Goal: Information Seeking & Learning: Learn about a topic

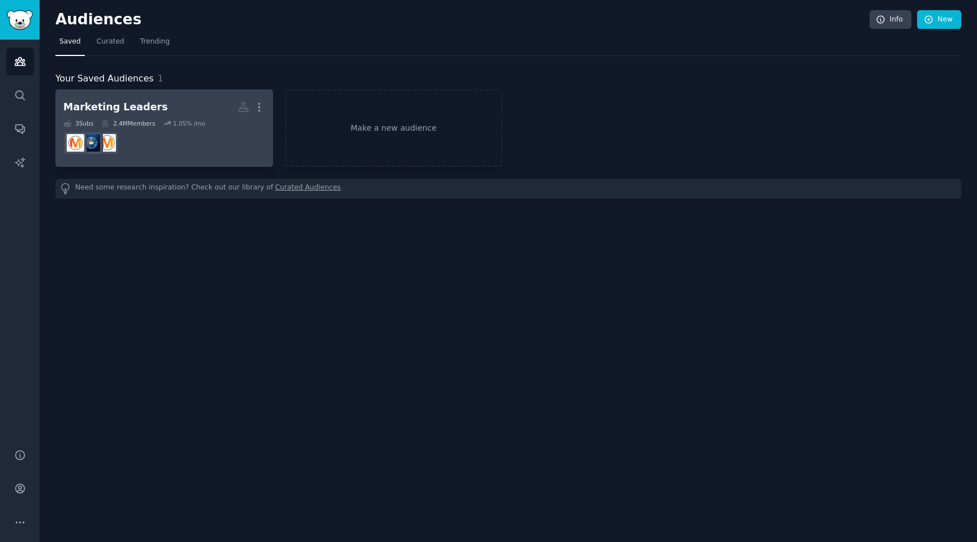
click at [179, 98] on h2 "Marketing Leaders More" at bounding box center [164, 107] width 202 height 20
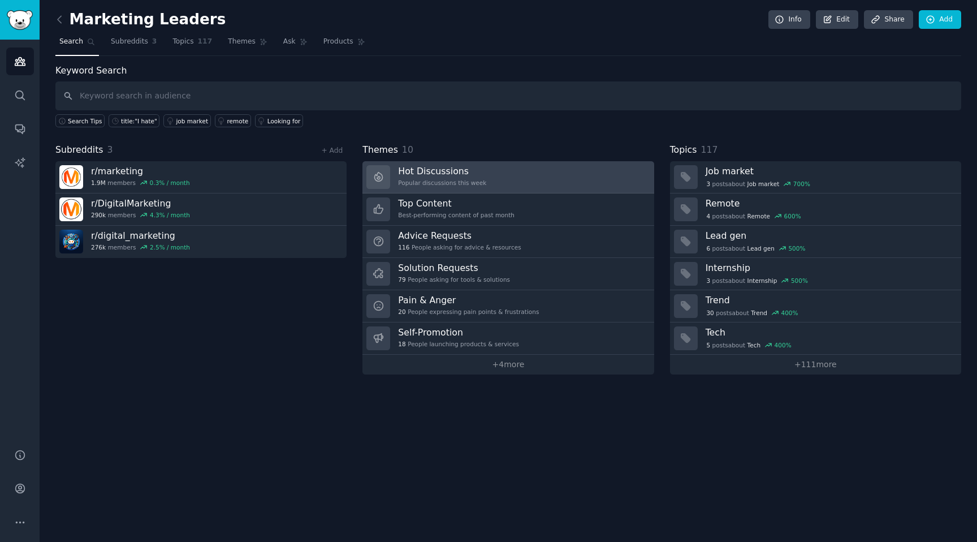
click at [456, 172] on h3 "Hot Discussions" at bounding box center [442, 171] width 88 height 12
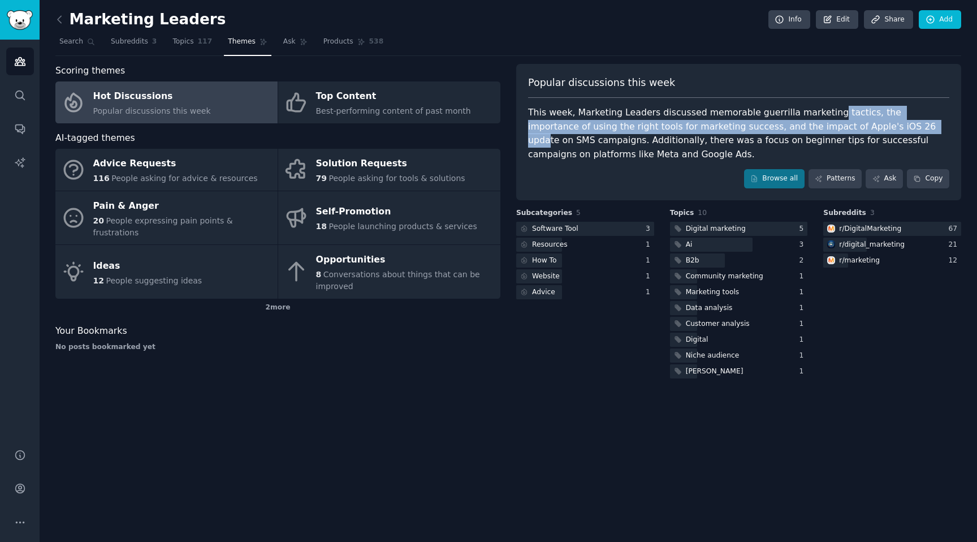
drag, startPoint x: 817, startPoint y: 115, endPoint x: 834, endPoint y: 130, distance: 22.4
click at [834, 130] on div "This week, Marketing Leaders discussed memorable guerrilla marketing tactics, t…" at bounding box center [738, 133] width 421 height 55
drag, startPoint x: 834, startPoint y: 130, endPoint x: 826, endPoint y: 118, distance: 15.1
click at [826, 118] on div "This week, Marketing Leaders discussed memorable guerrilla marketing tactics, t…" at bounding box center [738, 133] width 421 height 55
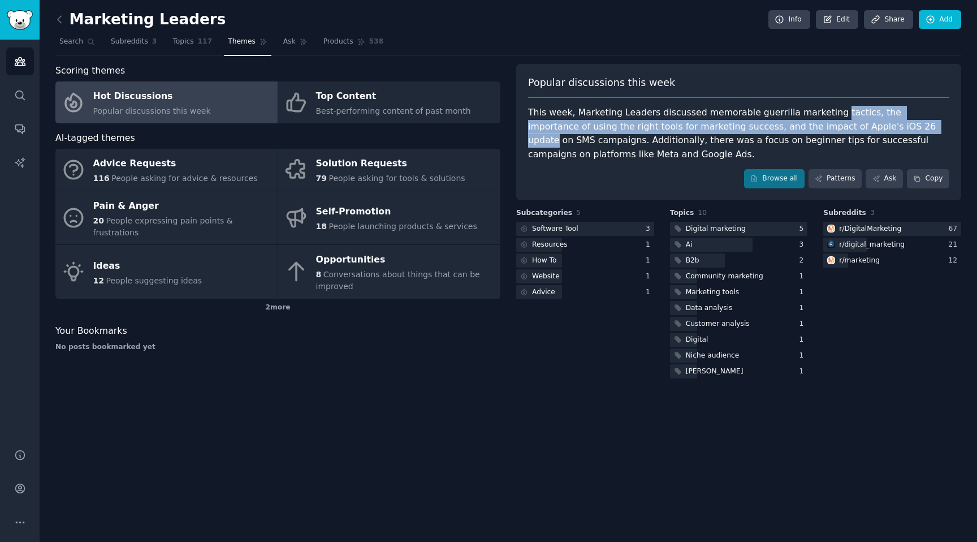
click at [826, 118] on div "This week, Marketing Leaders discussed memorable guerrilla marketing tactics, t…" at bounding box center [738, 133] width 421 height 55
drag, startPoint x: 826, startPoint y: 118, endPoint x: 839, endPoint y: 129, distance: 17.6
click at [839, 129] on div "This week, Marketing Leaders discussed memorable guerrilla marketing tactics, t…" at bounding box center [738, 133] width 421 height 55
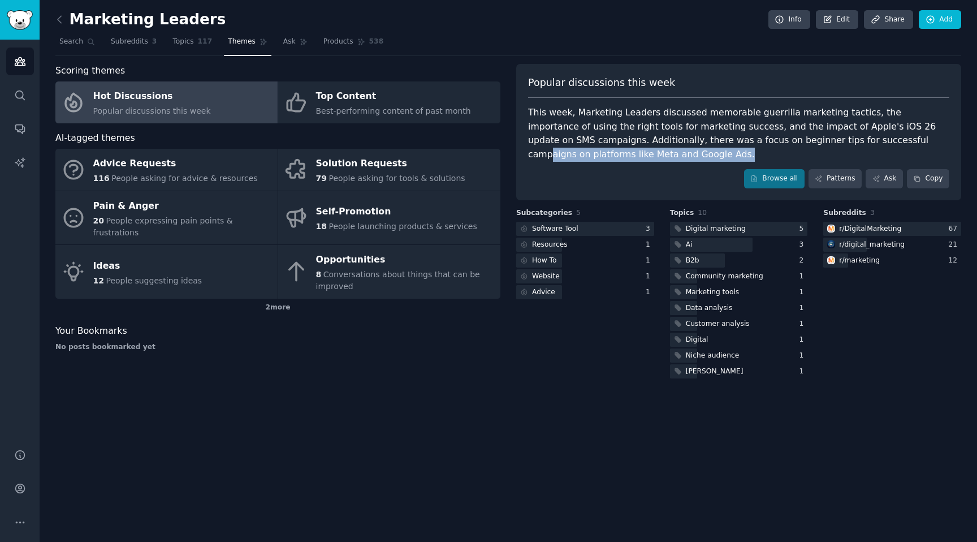
drag, startPoint x: 814, startPoint y: 155, endPoint x: 802, endPoint y: 145, distance: 15.6
click at [802, 145] on div "This week, Marketing Leaders discussed memorable guerrilla marketing tactics, t…" at bounding box center [738, 133] width 421 height 55
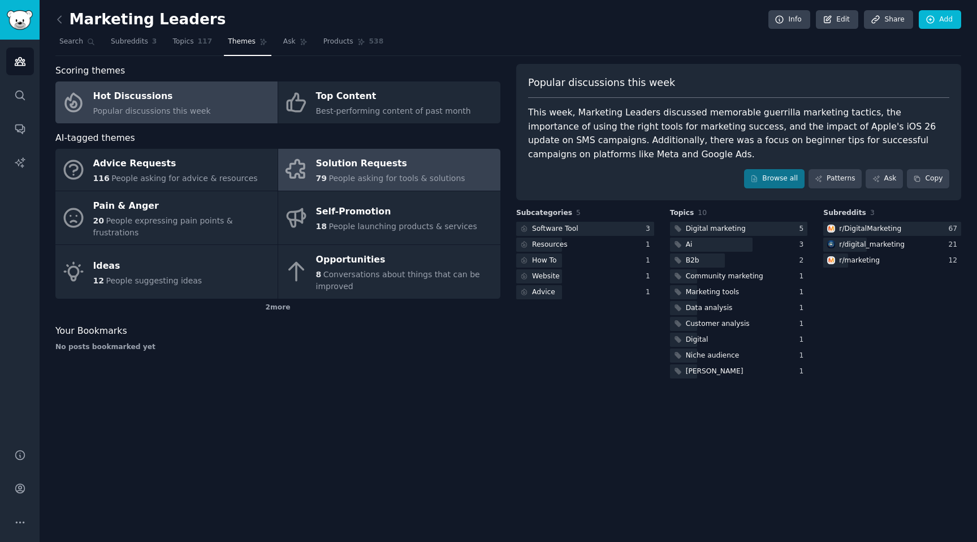
click at [363, 175] on span "People asking for tools & solutions" at bounding box center [396, 178] width 136 height 9
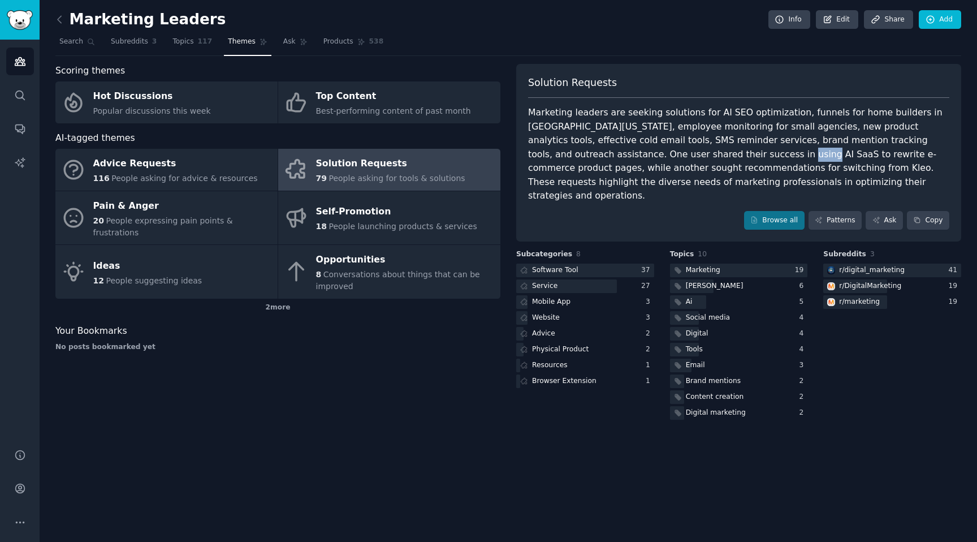
drag, startPoint x: 629, startPoint y: 157, endPoint x: 651, endPoint y: 157, distance: 22.0
click at [651, 157] on div "Marketing leaders are seeking solutions for AI SEO optimization, funnels for ho…" at bounding box center [738, 154] width 421 height 97
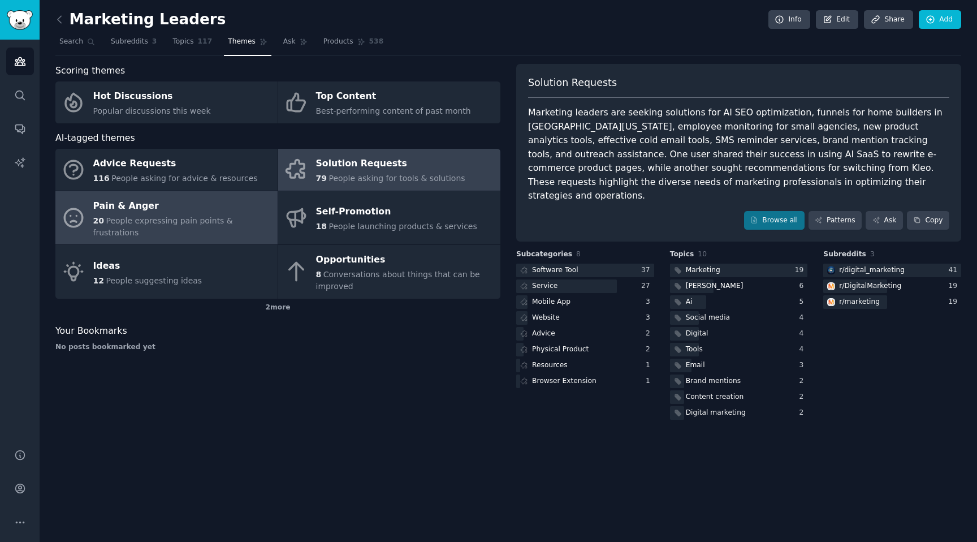
click at [160, 218] on span "People expressing pain points & frustrations" at bounding box center [163, 226] width 140 height 21
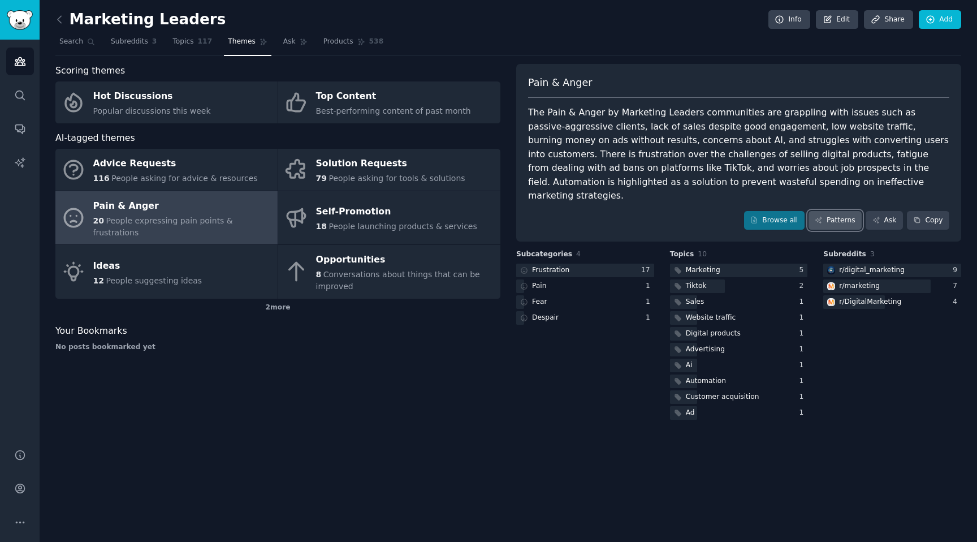
click at [833, 211] on link "Patterns" at bounding box center [834, 220] width 53 height 19
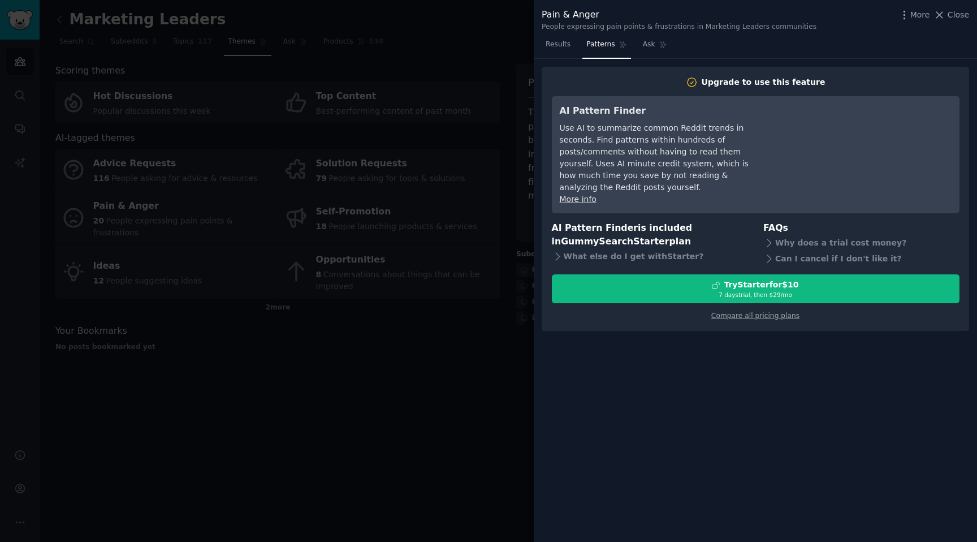
click at [475, 45] on div at bounding box center [488, 271] width 977 height 542
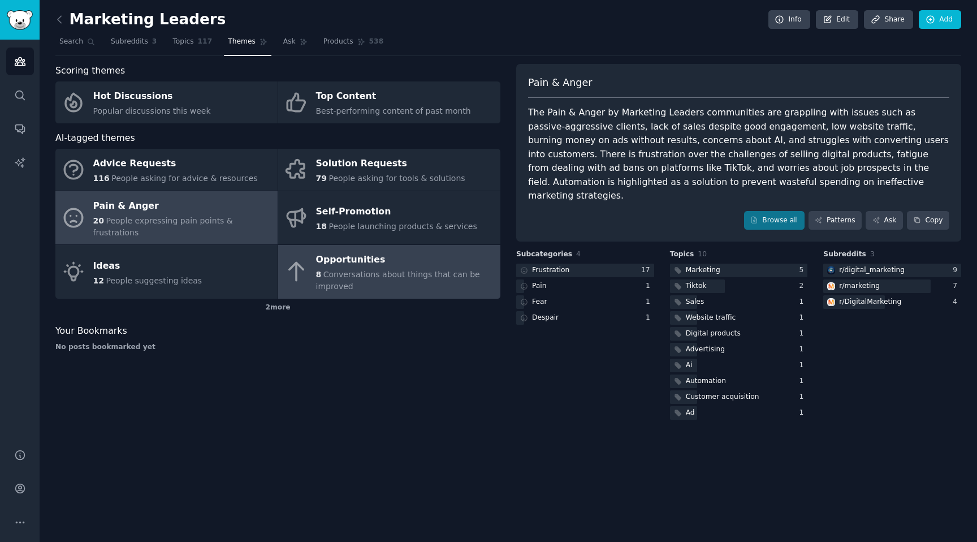
click at [331, 270] on span "Conversations about things that can be improved" at bounding box center [398, 280] width 164 height 21
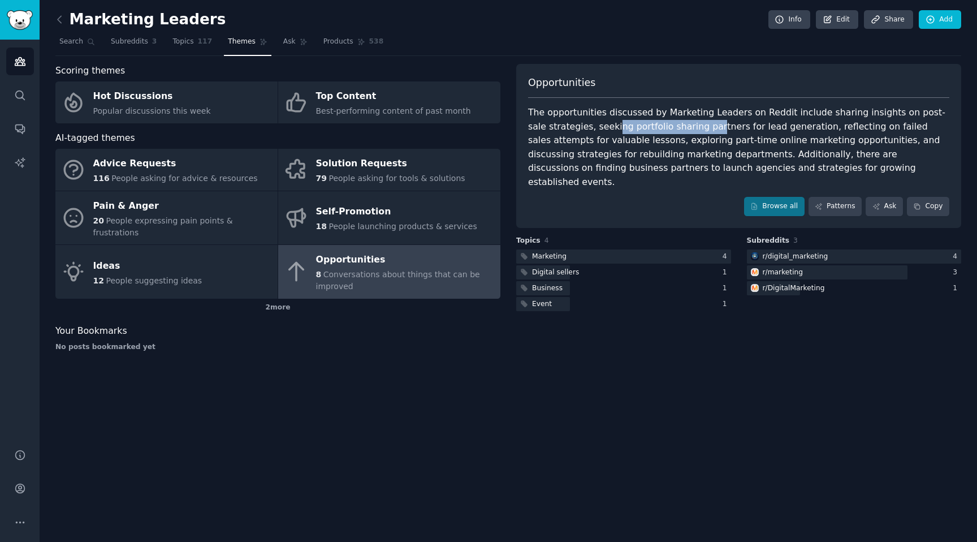
drag, startPoint x: 593, startPoint y: 129, endPoint x: 689, endPoint y: 131, distance: 96.1
click at [689, 131] on div "The opportunities discussed by Marketing Leaders on Reddit include sharing insi…" at bounding box center [738, 147] width 421 height 83
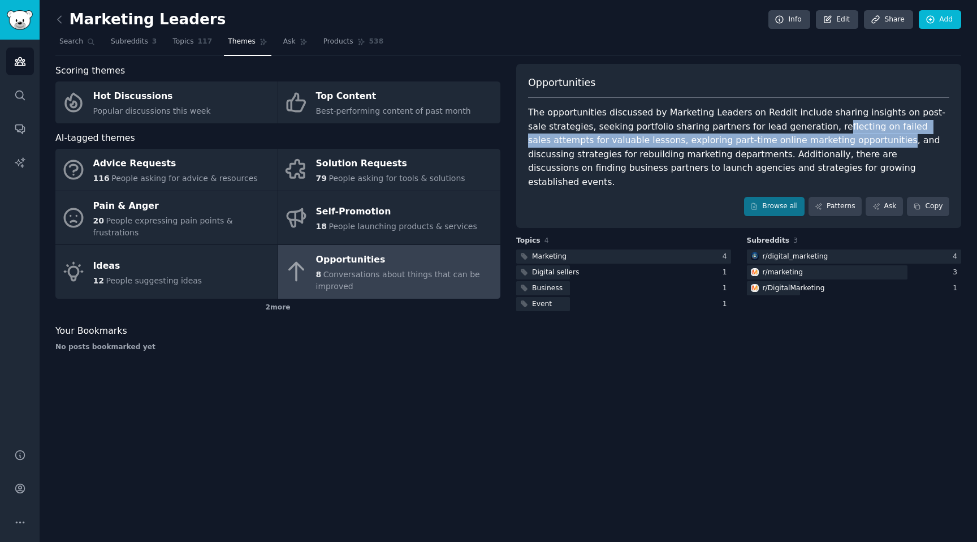
drag, startPoint x: 801, startPoint y: 126, endPoint x: 802, endPoint y: 140, distance: 14.7
click at [802, 140] on div "The opportunities discussed by Marketing Leaders on Reddit include sharing insi…" at bounding box center [738, 147] width 421 height 83
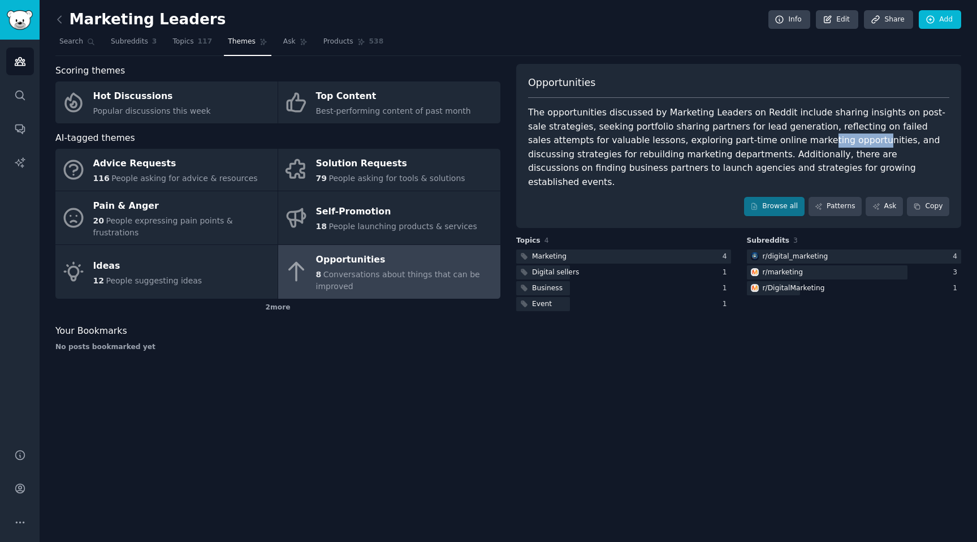
drag, startPoint x: 781, startPoint y: 142, endPoint x: 725, endPoint y: 140, distance: 56.6
click at [726, 141] on div "The opportunities discussed by Marketing Leaders on Reddit include sharing insi…" at bounding box center [738, 147] width 421 height 83
click at [725, 140] on div "The opportunities discussed by Marketing Leaders on Reddit include sharing insi…" at bounding box center [738, 147] width 421 height 83
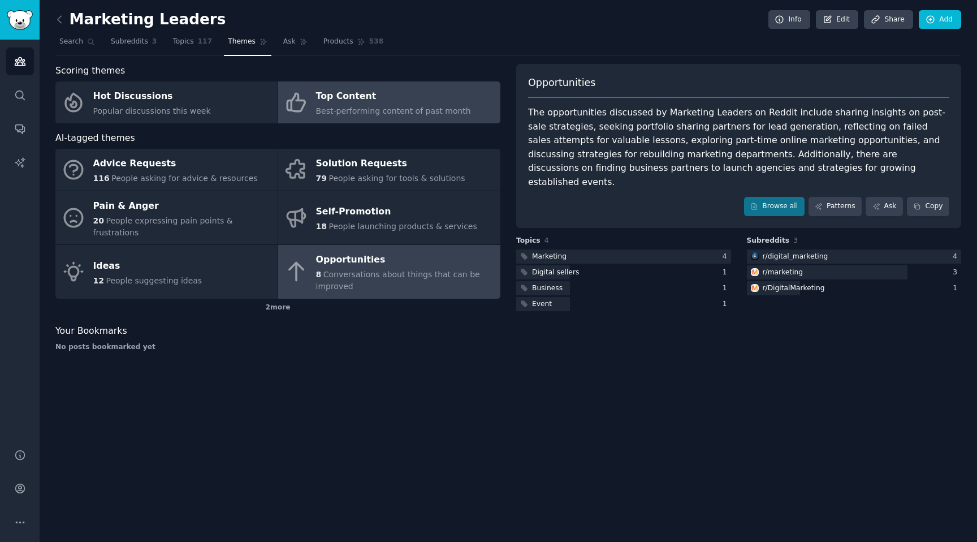
click at [335, 111] on span "Best-performing content of past month" at bounding box center [393, 110] width 155 height 9
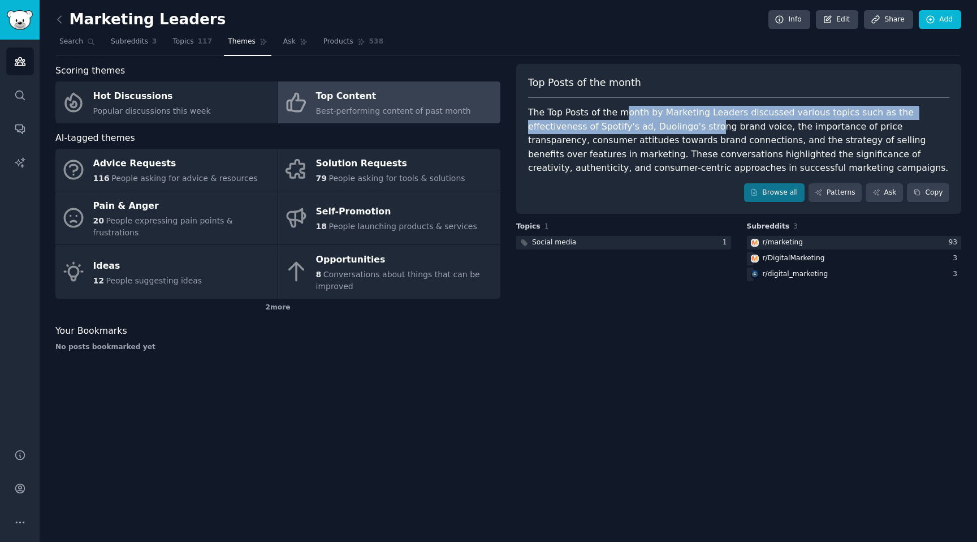
drag, startPoint x: 624, startPoint y: 113, endPoint x: 641, endPoint y: 129, distance: 24.0
click at [641, 129] on div "The Top Posts of the month by Marketing Leaders discussed various topics such a…" at bounding box center [738, 141] width 421 height 70
drag, startPoint x: 641, startPoint y: 129, endPoint x: 628, endPoint y: 118, distance: 17.7
click at [628, 118] on div "The Top Posts of the month by Marketing Leaders discussed various topics such a…" at bounding box center [738, 141] width 421 height 70
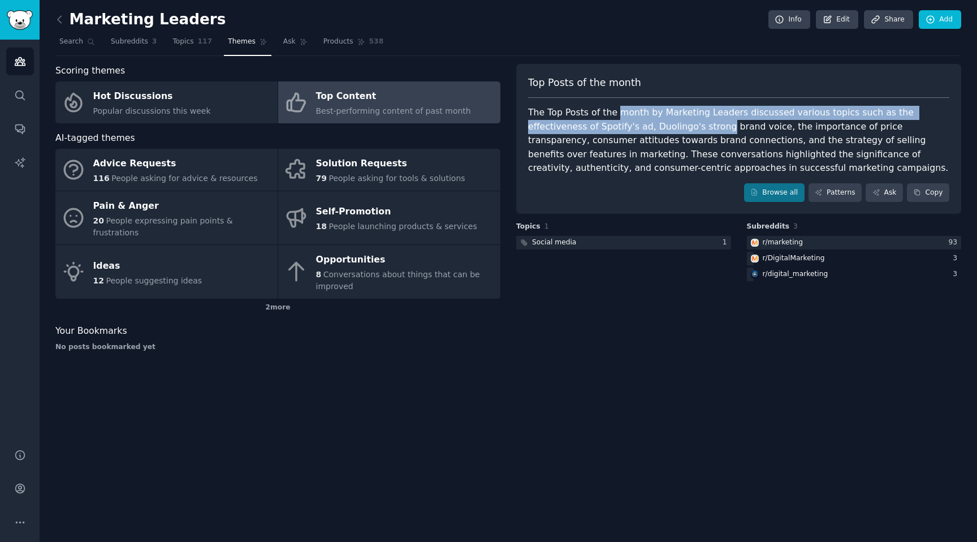
click at [628, 118] on div "The Top Posts of the month by Marketing Leaders discussed various topics such a…" at bounding box center [738, 141] width 421 height 70
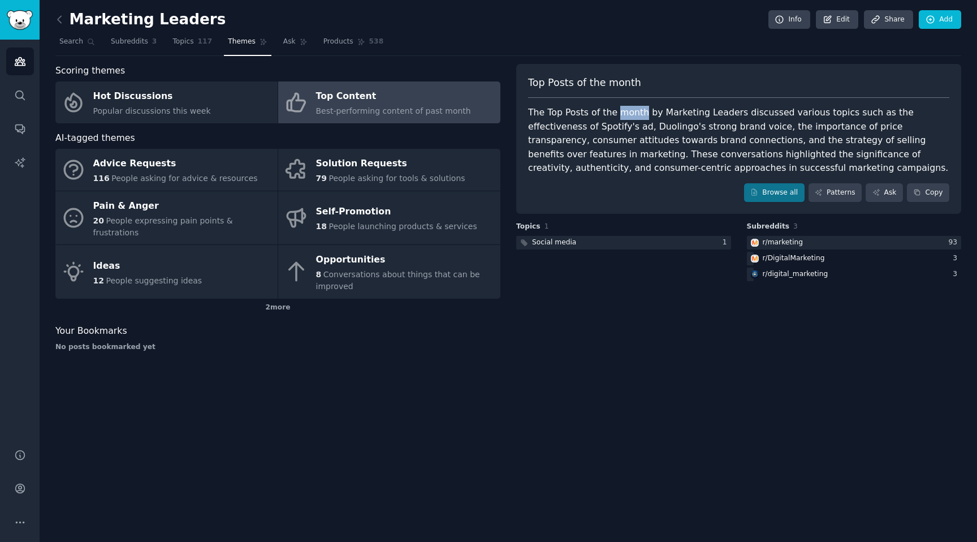
click at [628, 118] on div "The Top Posts of the month by Marketing Leaders discussed various topics such a…" at bounding box center [738, 141] width 421 height 70
click at [628, 124] on div "The Top Posts of the month by Marketing Leaders discussed various topics such a…" at bounding box center [738, 141] width 421 height 70
click at [758, 129] on div "The Top Posts of the month by Marketing Leaders discussed various topics such a…" at bounding box center [738, 141] width 421 height 70
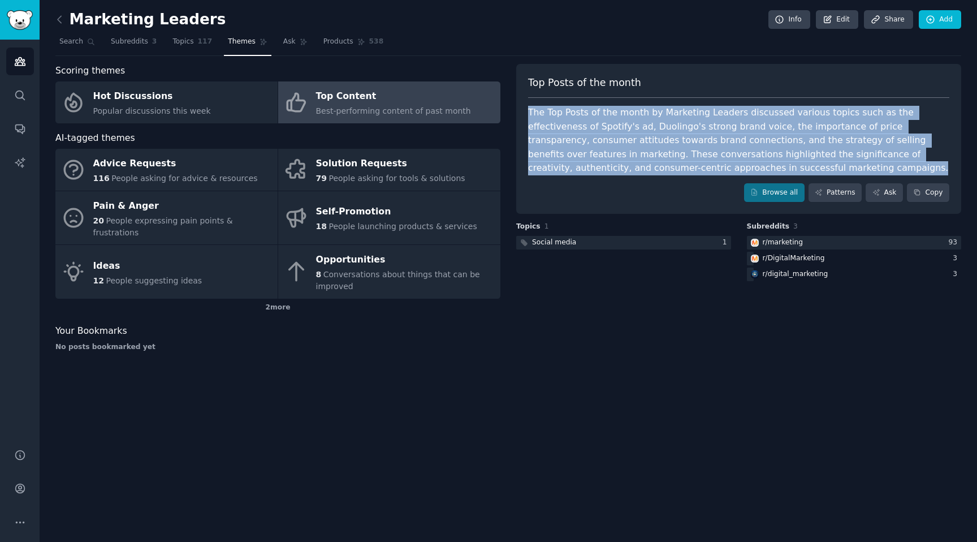
click at [758, 129] on div "The Top Posts of the month by Marketing Leaders discussed various topics such a…" at bounding box center [738, 141] width 421 height 70
click at [730, 135] on div "The Top Posts of the month by Marketing Leaders discussed various topics such a…" at bounding box center [738, 141] width 421 height 70
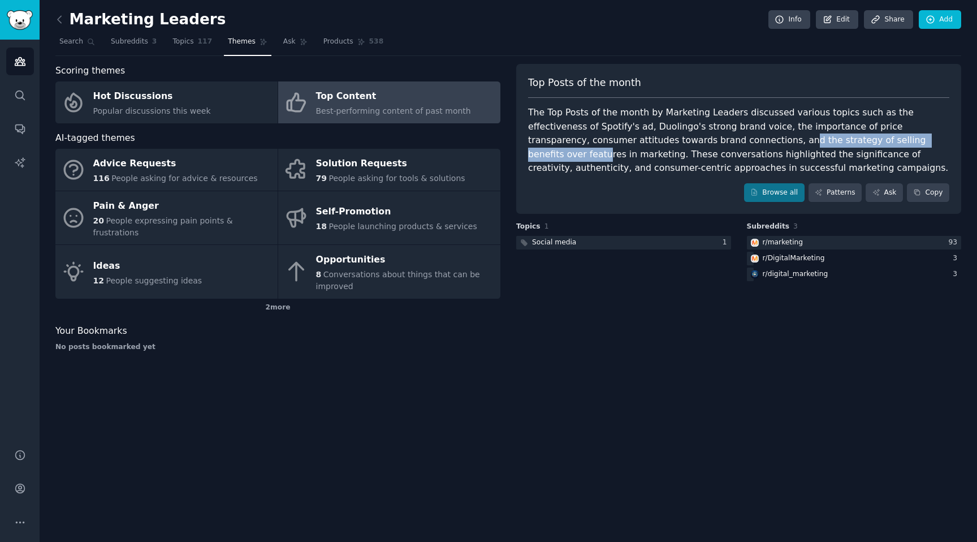
drag, startPoint x: 653, startPoint y: 140, endPoint x: 824, endPoint y: 143, distance: 170.8
click at [824, 143] on div "The Top Posts of the month by Marketing Leaders discussed various topics such a…" at bounding box center [738, 141] width 421 height 70
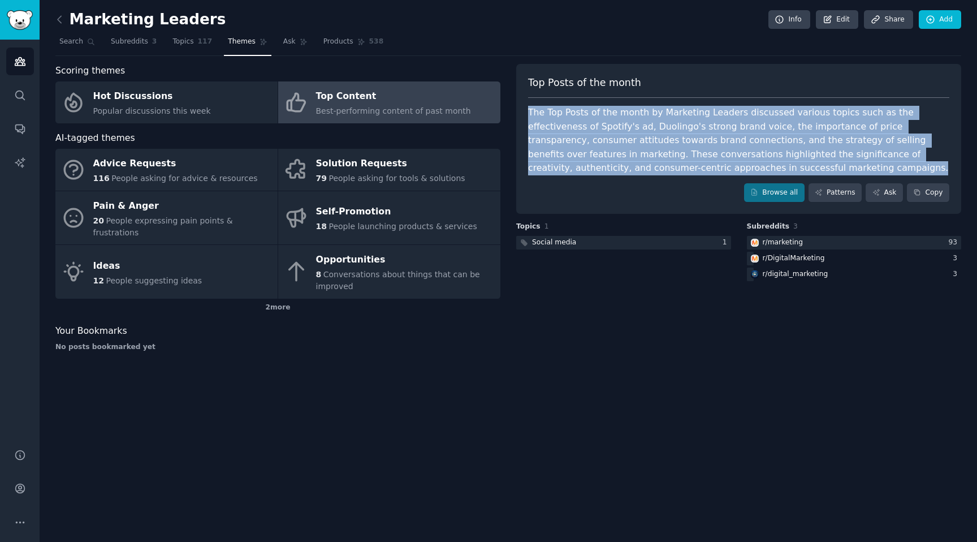
click at [824, 143] on div "The Top Posts of the month by Marketing Leaders discussed various topics such a…" at bounding box center [738, 141] width 421 height 70
click at [840, 143] on div "The Top Posts of the month by Marketing Leaders discussed various topics such a…" at bounding box center [738, 141] width 421 height 70
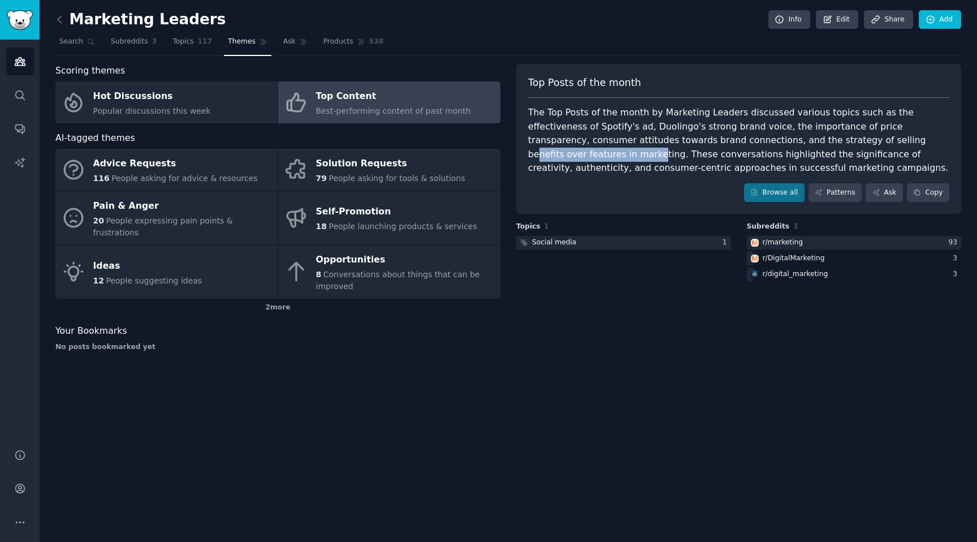
drag, startPoint x: 875, startPoint y: 142, endPoint x: 761, endPoint y: 144, distance: 113.6
click at [761, 144] on div "The Top Posts of the month by Marketing Leaders discussed various topics such a…" at bounding box center [738, 141] width 421 height 70
drag, startPoint x: 761, startPoint y: 144, endPoint x: 801, endPoint y: 145, distance: 40.2
click at [801, 145] on div "The Top Posts of the month by Marketing Leaders discussed various topics such a…" at bounding box center [738, 141] width 421 height 70
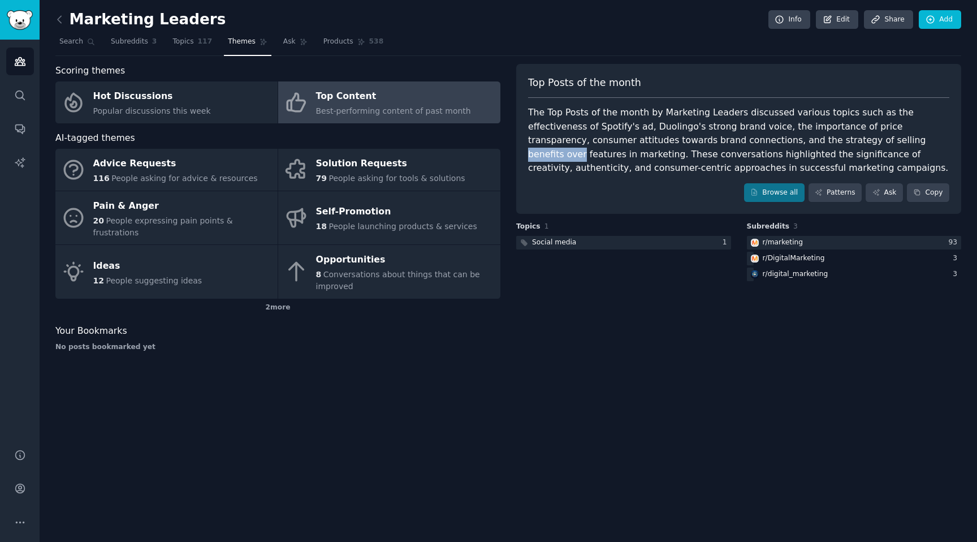
click at [801, 145] on div "The Top Posts of the month by Marketing Leaders discussed various topics such a…" at bounding box center [738, 141] width 421 height 70
click at [203, 46] on span "117" at bounding box center [205, 42] width 15 height 10
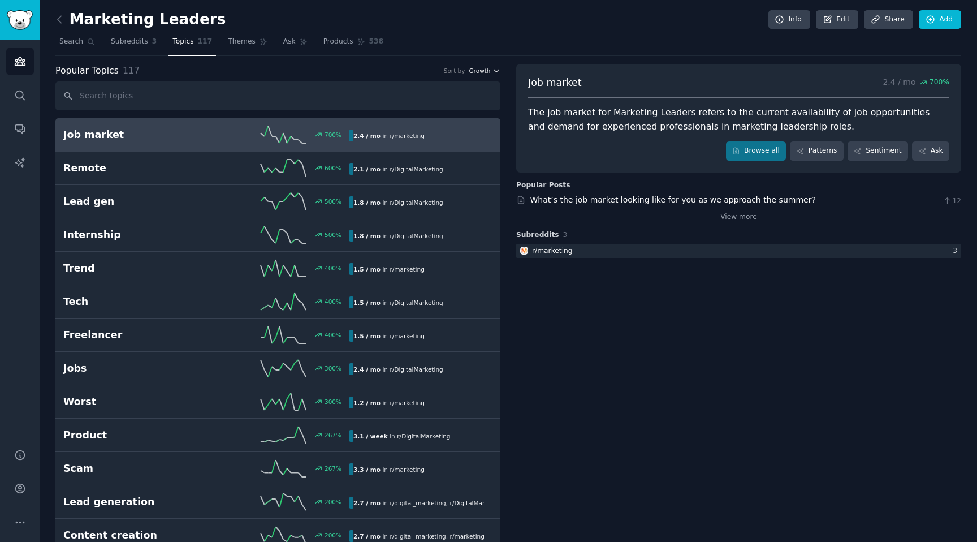
click at [486, 72] on span "Growth" at bounding box center [479, 71] width 21 height 8
click at [460, 113] on div "Velocity" at bounding box center [443, 112] width 105 height 20
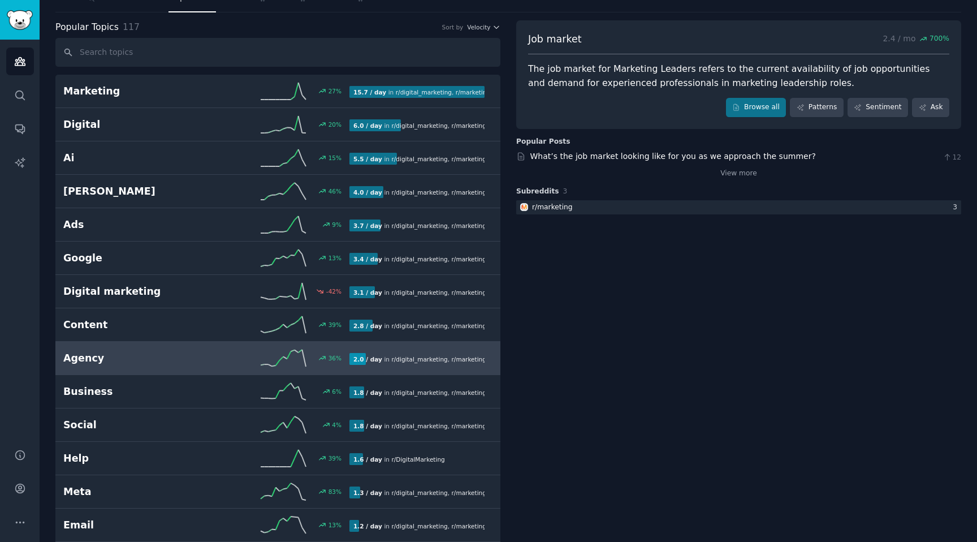
scroll to position [46, 0]
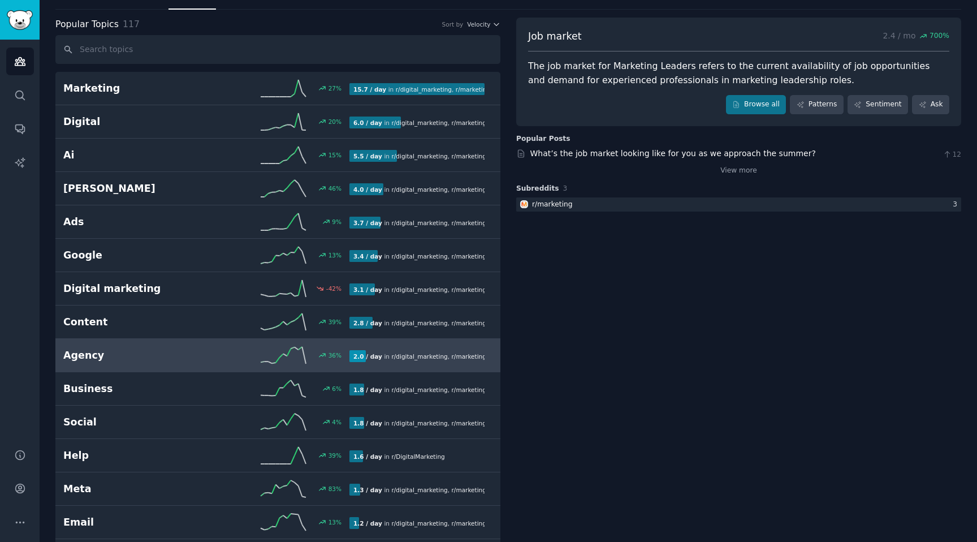
click at [191, 357] on h2 "Agency" at bounding box center [134, 355] width 143 height 14
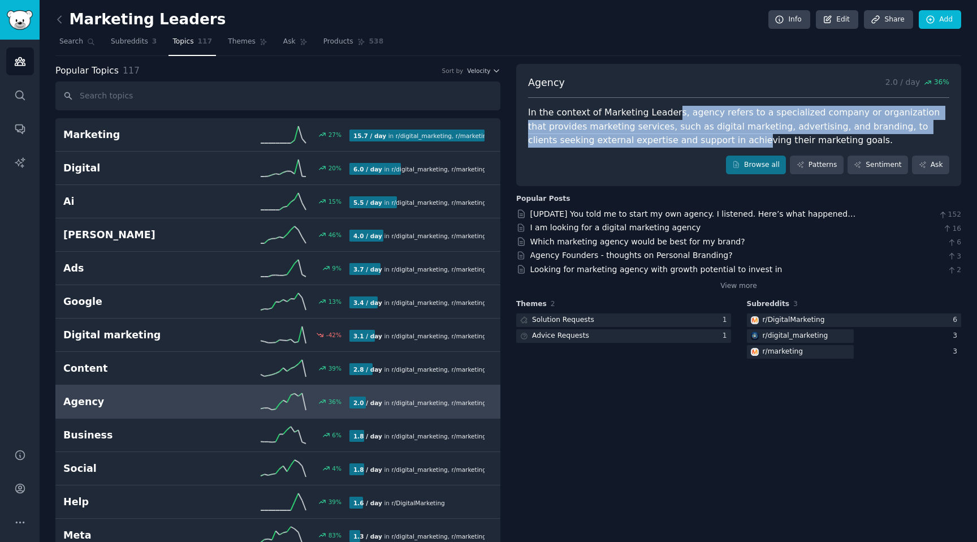
drag, startPoint x: 667, startPoint y: 114, endPoint x: 685, endPoint y: 136, distance: 28.5
click at [685, 136] on div "In the context of Marketing Leaders, agency refers to a specialized company or …" at bounding box center [738, 127] width 421 height 42
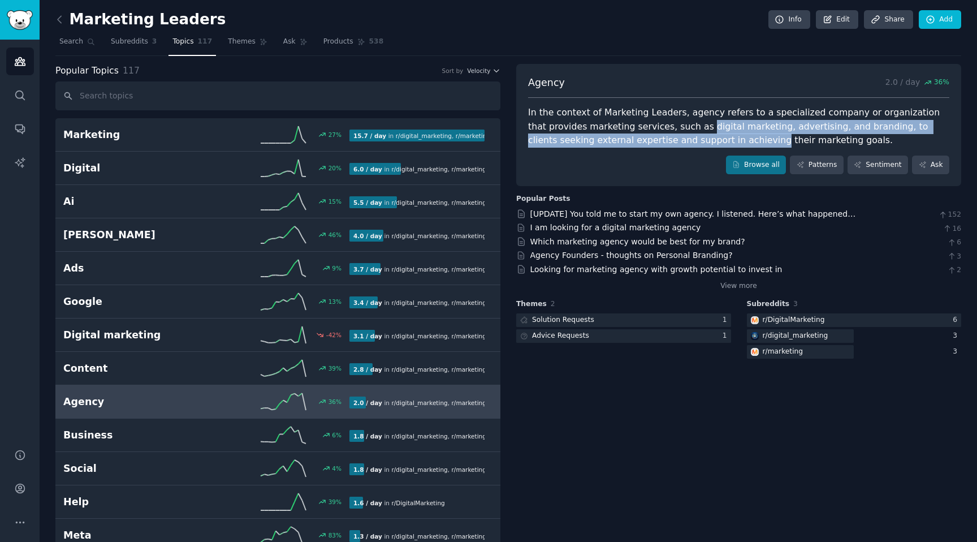
drag, startPoint x: 685, startPoint y: 136, endPoint x: 680, endPoint y: 129, distance: 8.9
click at [680, 129] on div "In the context of Marketing Leaders, agency refers to a specialized company or …" at bounding box center [738, 127] width 421 height 42
click at [680, 128] on div "In the context of Marketing Leaders, agency refers to a specialized company or …" at bounding box center [738, 127] width 421 height 42
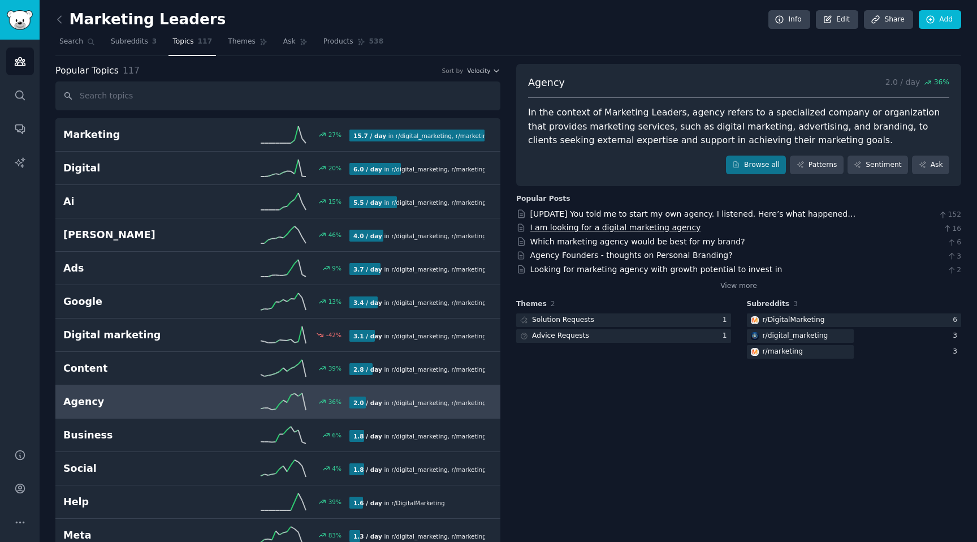
click at [647, 230] on link "I am looking for a digital marketing agency" at bounding box center [615, 227] width 171 height 9
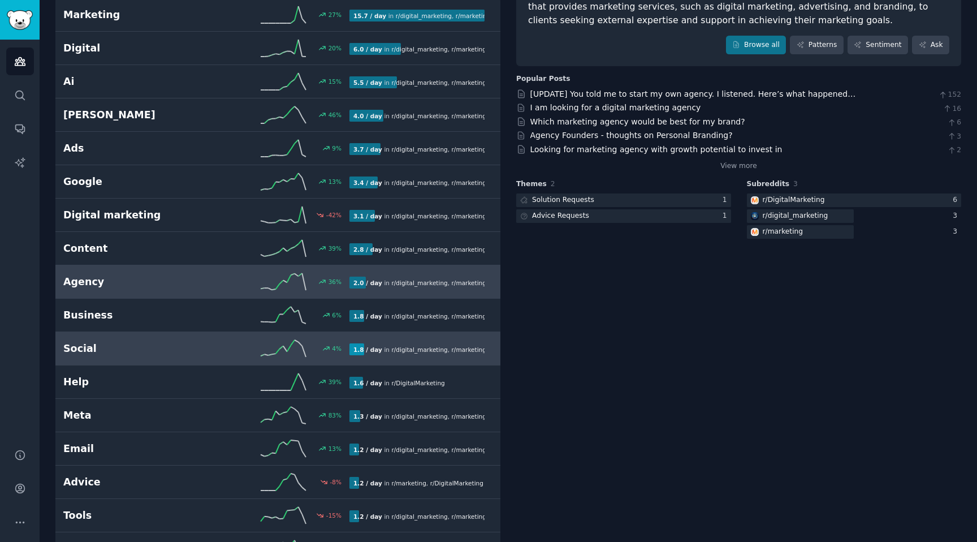
scroll to position [123, 0]
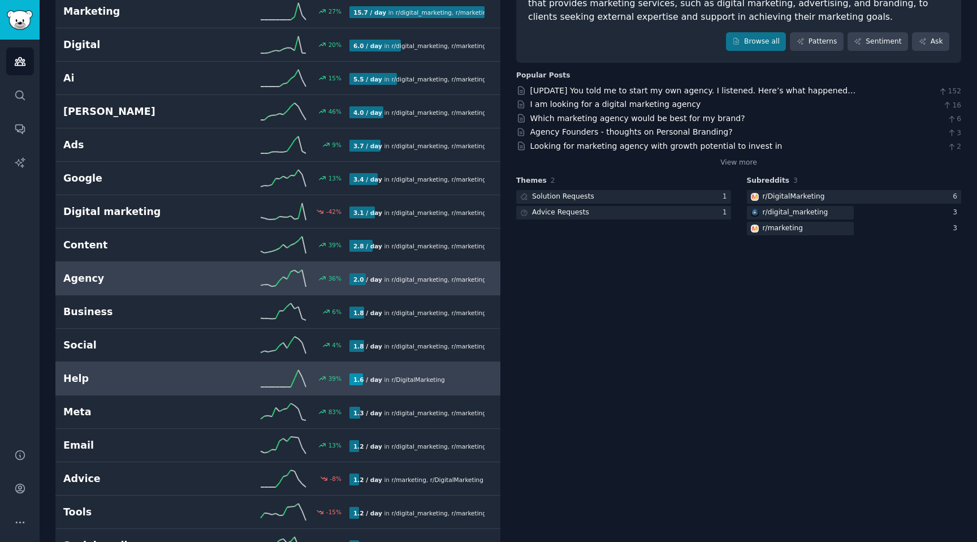
click at [160, 384] on h2 "Help" at bounding box center [134, 378] width 143 height 14
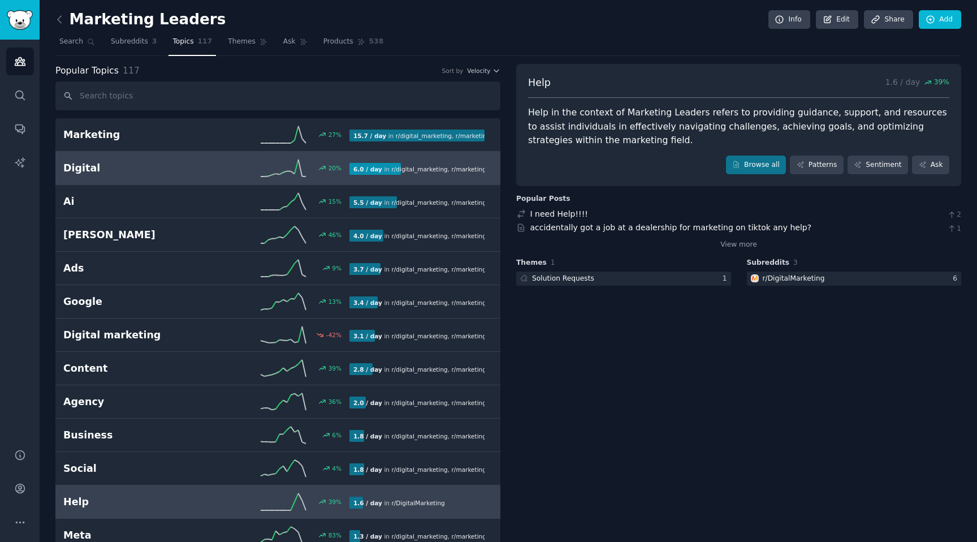
click at [178, 162] on h2 "Digital" at bounding box center [134, 168] width 143 height 14
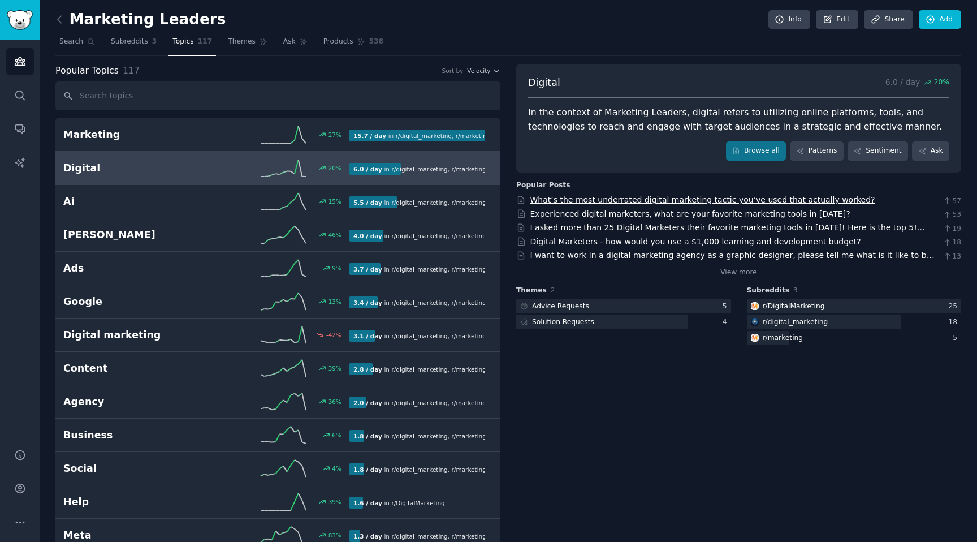
click at [617, 198] on link "What’s the most underrated digital marketing tactic you’ve used that actually w…" at bounding box center [702, 199] width 345 height 9
click at [143, 42] on span "Subreddits" at bounding box center [129, 42] width 37 height 10
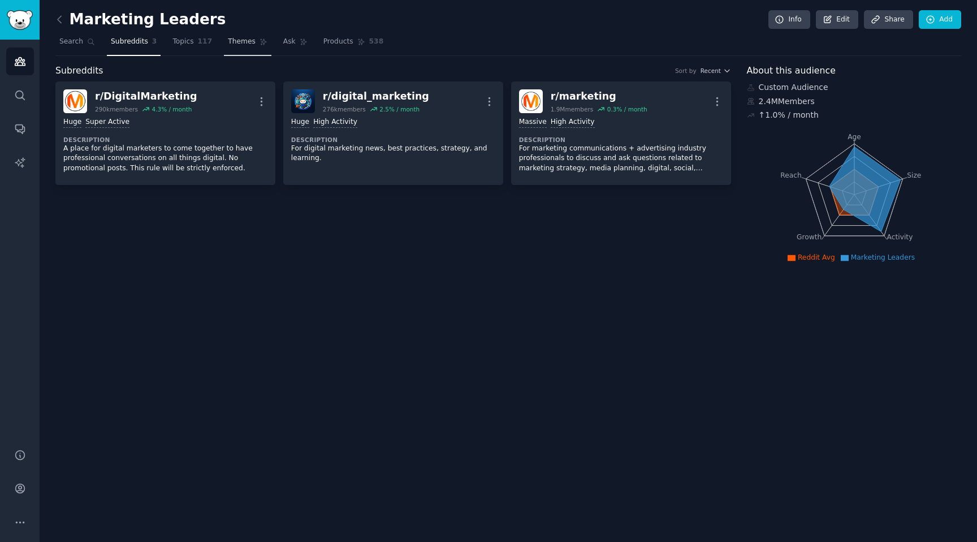
click at [236, 38] on span "Themes" at bounding box center [242, 42] width 28 height 10
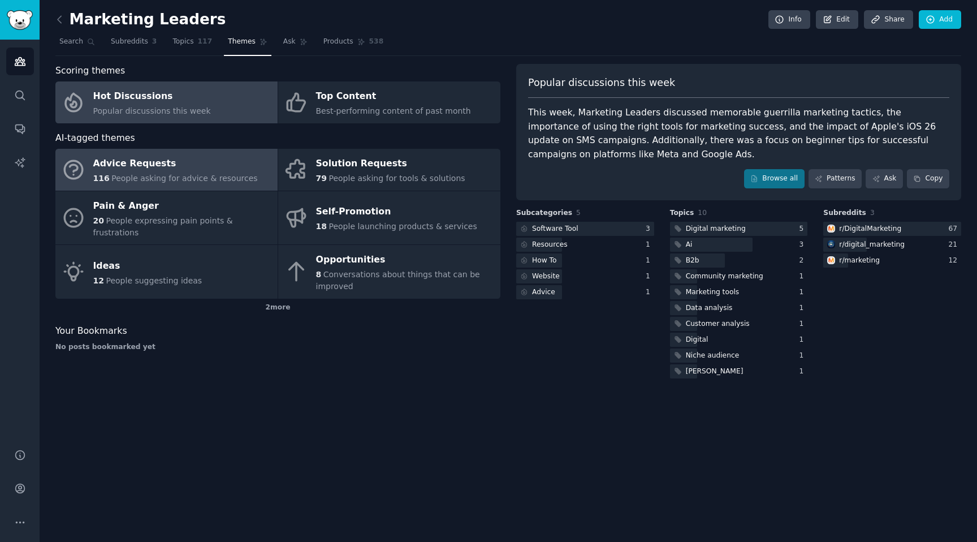
click at [195, 179] on span "People asking for advice & resources" at bounding box center [184, 178] width 146 height 9
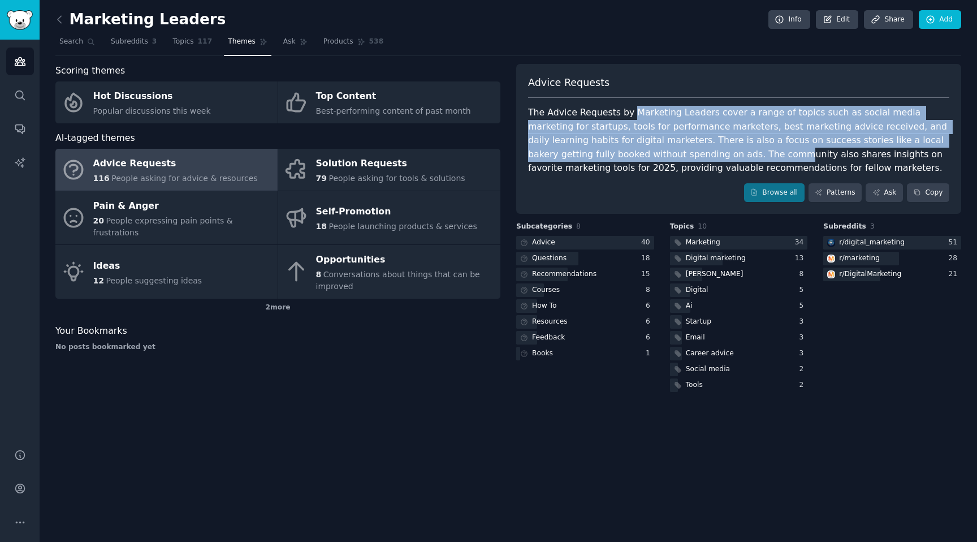
drag, startPoint x: 629, startPoint y: 115, endPoint x: 673, endPoint y: 154, distance: 58.9
click at [673, 154] on div "The Advice Requests by Marketing Leaders cover a range of topics such as social…" at bounding box center [738, 141] width 421 height 70
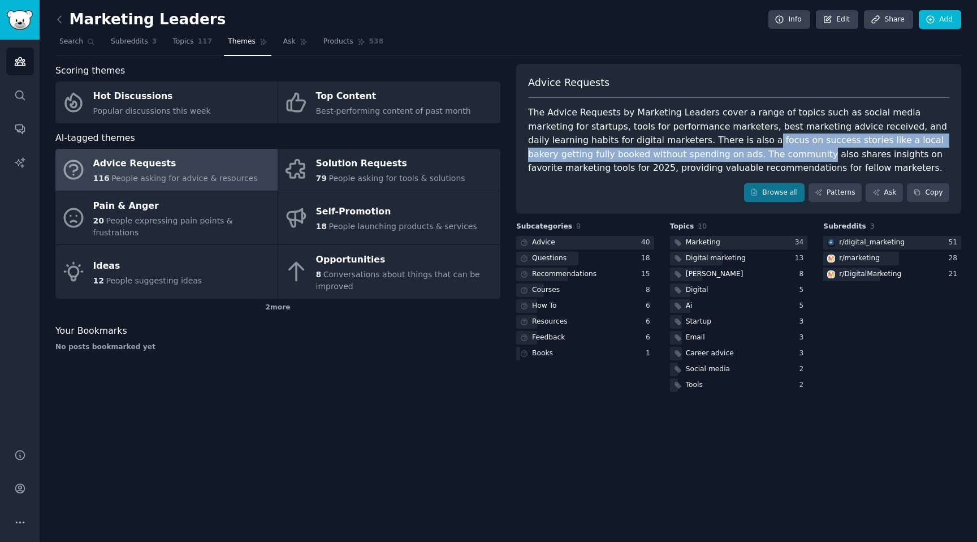
drag, startPoint x: 673, startPoint y: 154, endPoint x: 654, endPoint y: 135, distance: 27.6
click at [654, 136] on div "The Advice Requests by Marketing Leaders cover a range of topics such as social…" at bounding box center [738, 141] width 421 height 70
click at [654, 135] on div "The Advice Requests by Marketing Leaders cover a range of topics such as social…" at bounding box center [738, 141] width 421 height 70
drag, startPoint x: 654, startPoint y: 135, endPoint x: 682, endPoint y: 155, distance: 34.8
click at [682, 155] on div "The Advice Requests by Marketing Leaders cover a range of topics such as social…" at bounding box center [738, 141] width 421 height 70
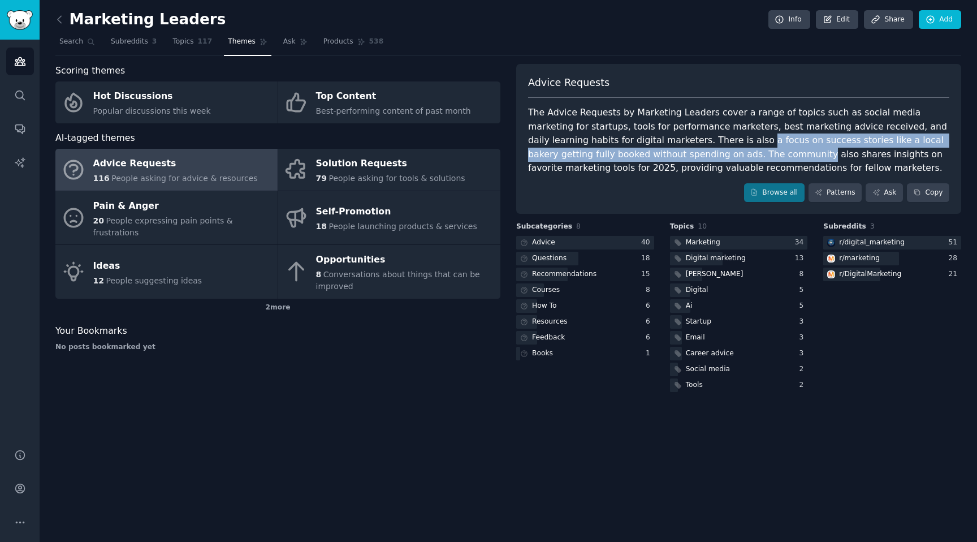
click at [682, 155] on div "The Advice Requests by Marketing Leaders cover a range of topics such as social…" at bounding box center [738, 141] width 421 height 70
drag, startPoint x: 682, startPoint y: 155, endPoint x: 665, endPoint y: 140, distance: 22.0
click at [665, 140] on div "The Advice Requests by Marketing Leaders cover a range of topics such as social…" at bounding box center [738, 141] width 421 height 70
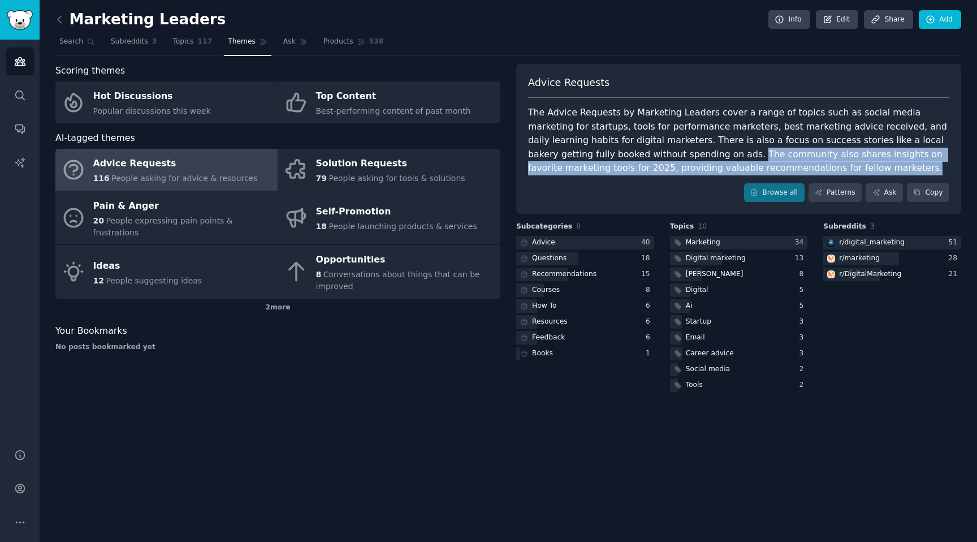
drag, startPoint x: 633, startPoint y: 156, endPoint x: 768, endPoint y: 165, distance: 135.4
click at [768, 165] on div "The Advice Requests by Marketing Leaders cover a range of topics such as social…" at bounding box center [738, 141] width 421 height 70
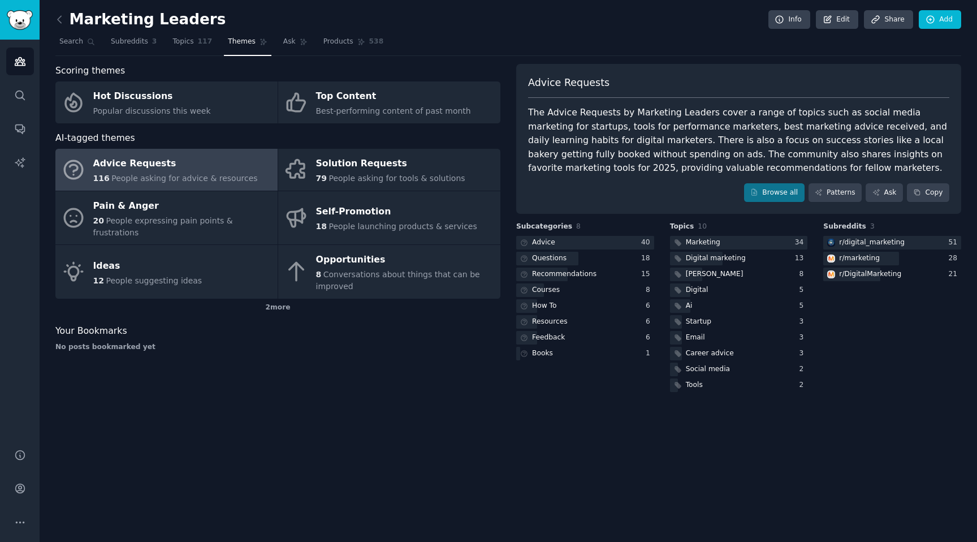
click at [232, 123] on div "Scoring themes Hot Discussions Popular discussions this week Top Content Best-p…" at bounding box center [277, 229] width 445 height 330
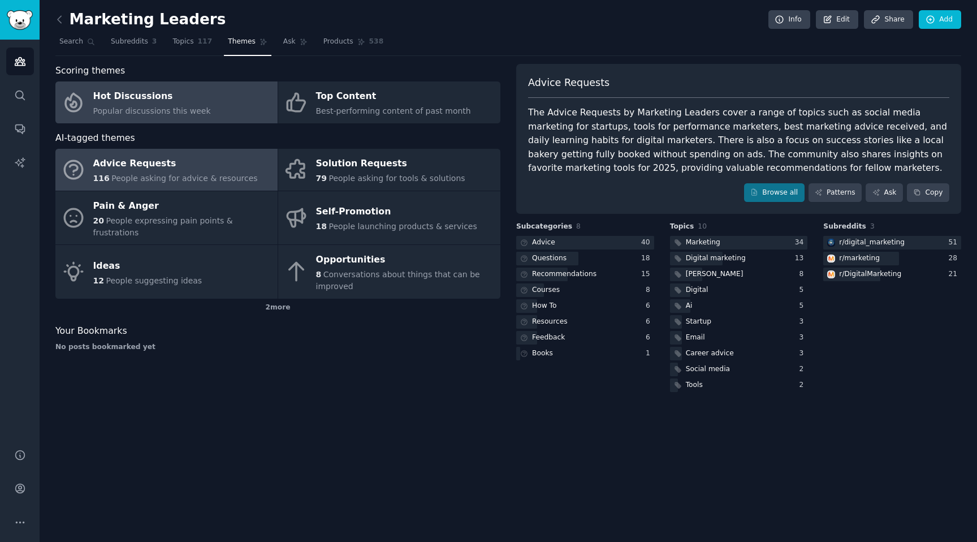
click at [228, 110] on link "Hot Discussions Popular discussions this week" at bounding box center [166, 102] width 222 height 42
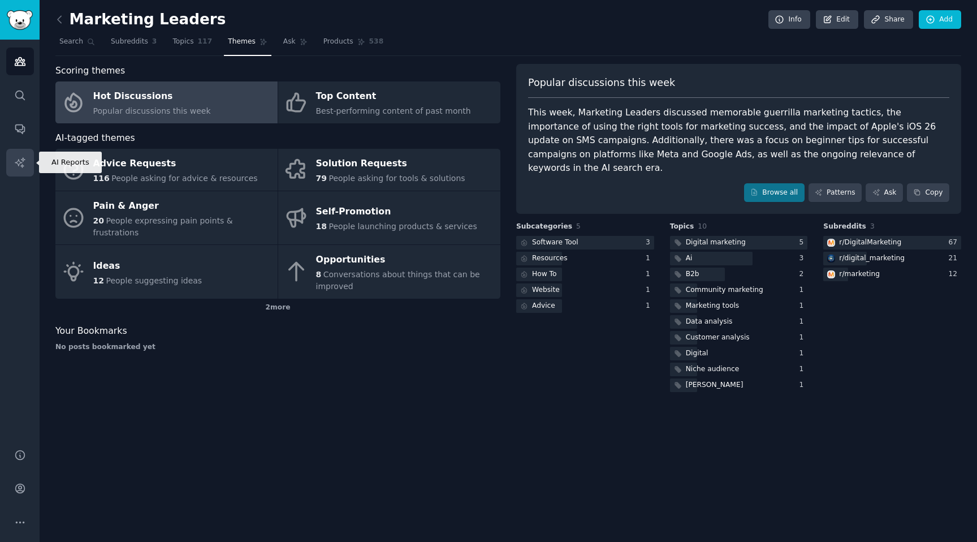
click at [20, 170] on link "AI Reports" at bounding box center [20, 163] width 28 height 28
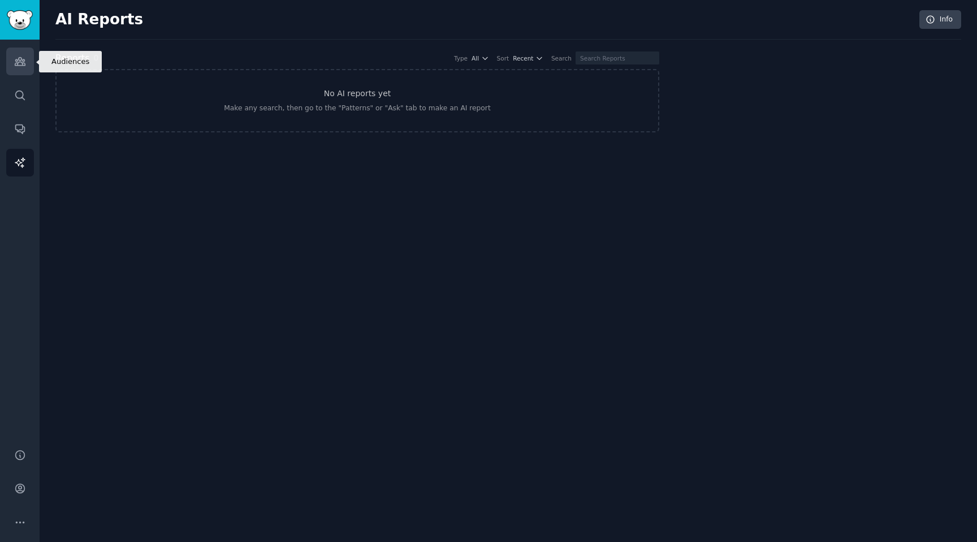
click at [24, 60] on icon "Sidebar" at bounding box center [20, 62] width 10 height 8
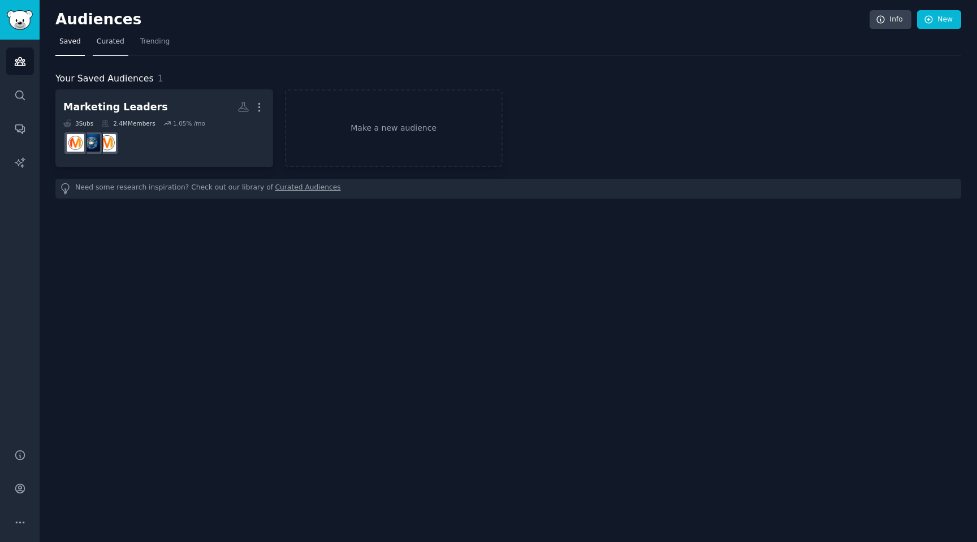
click at [107, 45] on span "Curated" at bounding box center [111, 42] width 28 height 10
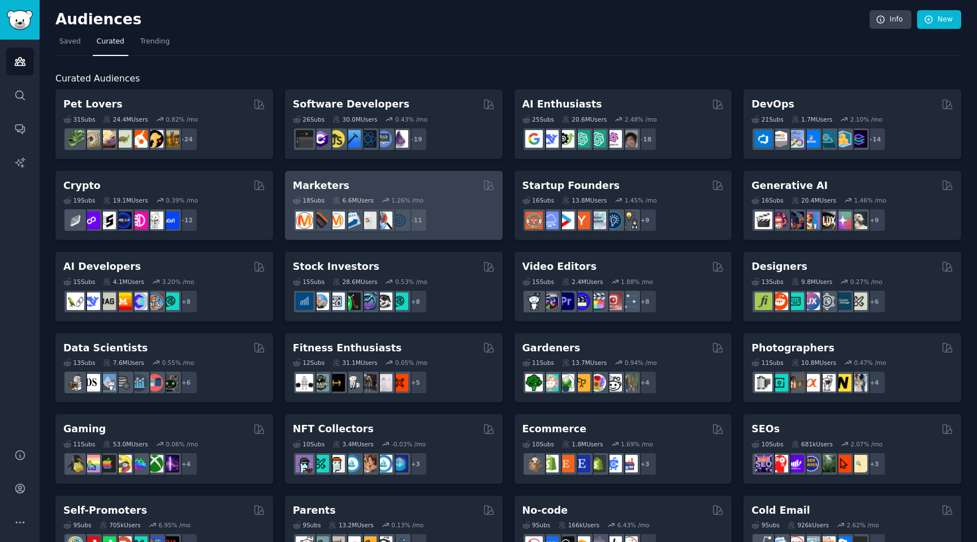
click at [418, 184] on div "Marketers" at bounding box center [394, 186] width 202 height 14
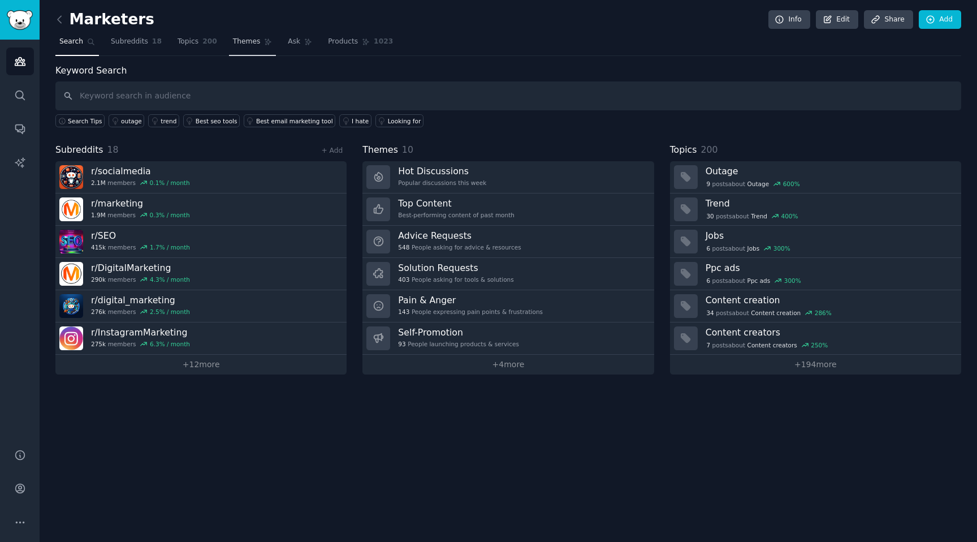
click at [241, 46] on link "Themes" at bounding box center [252, 44] width 47 height 23
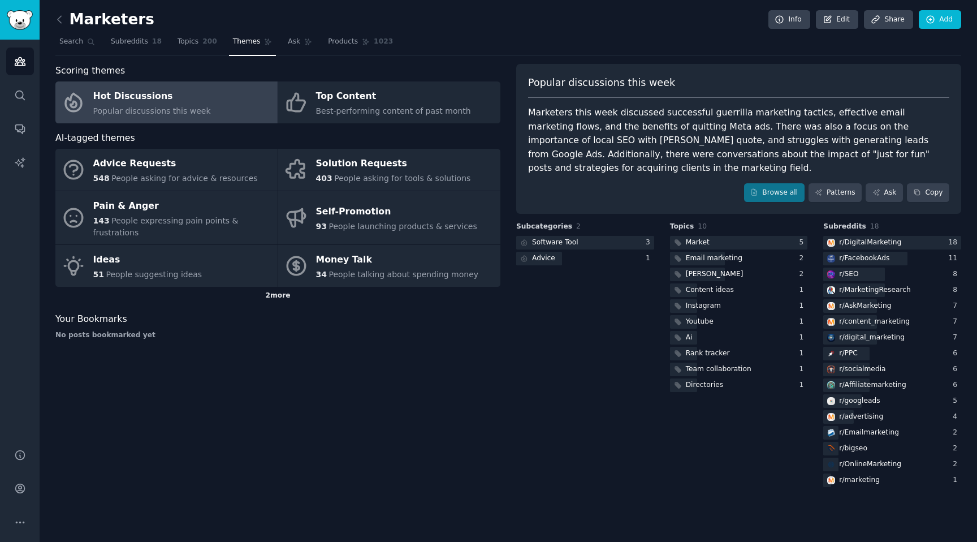
click at [276, 288] on div "2 more" at bounding box center [277, 296] width 445 height 18
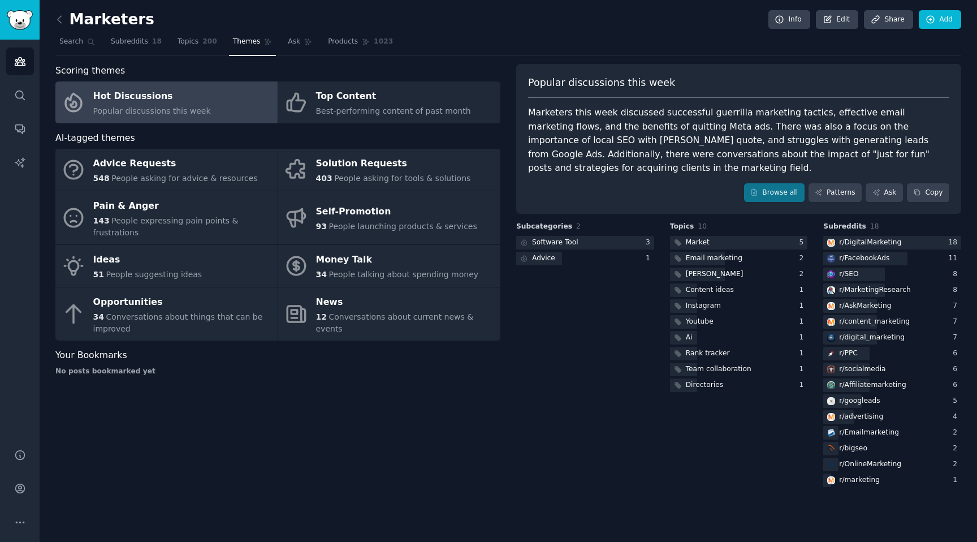
drag, startPoint x: 647, startPoint y: 122, endPoint x: 669, endPoint y: 163, distance: 46.0
click at [669, 163] on div "Marketers this week discussed successful guerrilla marketing tactics, effective…" at bounding box center [738, 141] width 421 height 70
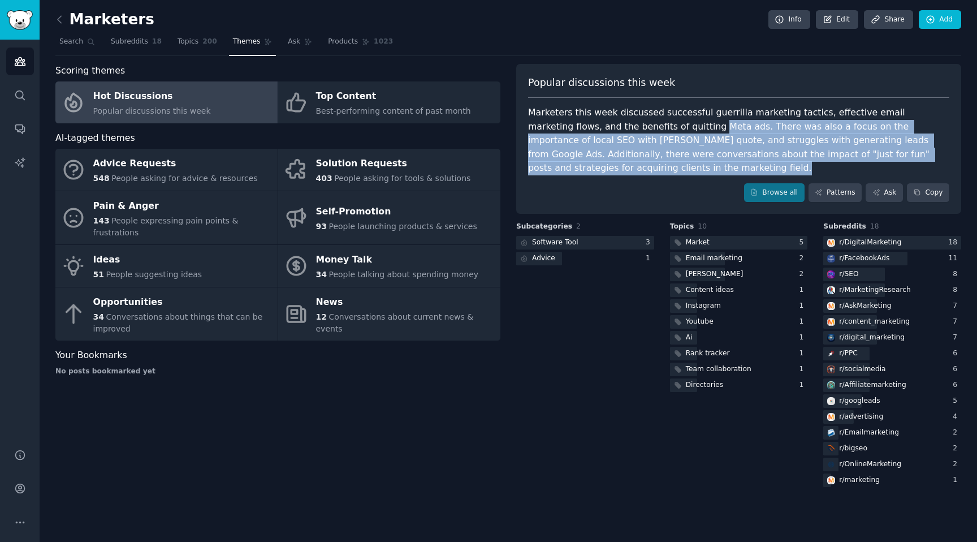
drag, startPoint x: 669, startPoint y: 163, endPoint x: 653, endPoint y: 131, distance: 35.9
click at [653, 131] on div "Marketers this week discussed successful guerrilla marketing tactics, effective…" at bounding box center [738, 141] width 421 height 70
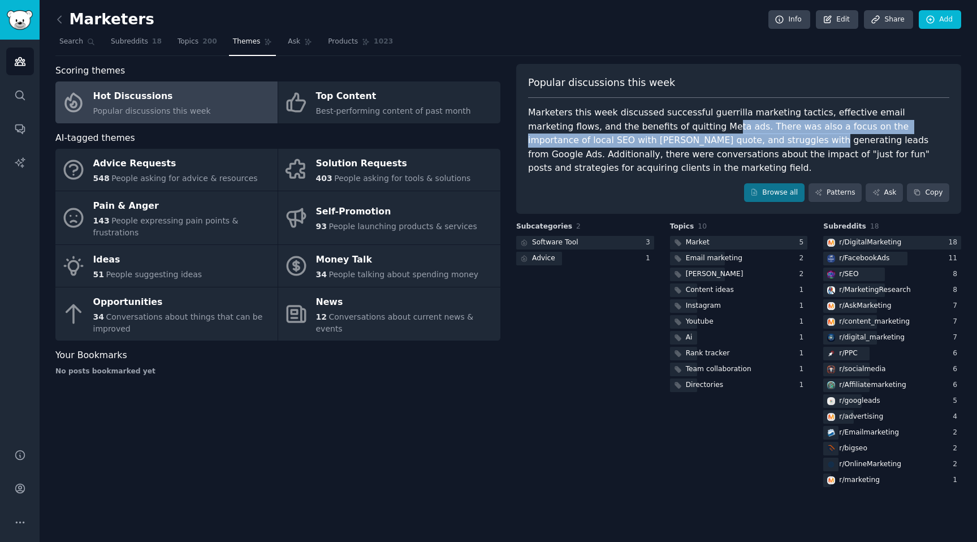
drag, startPoint x: 653, startPoint y: 131, endPoint x: 660, endPoint y: 142, distance: 14.0
click at [660, 142] on div "Marketers this week discussed successful guerrilla marketing tactics, effective…" at bounding box center [738, 141] width 421 height 70
drag, startPoint x: 660, startPoint y: 142, endPoint x: 648, endPoint y: 124, distance: 22.4
click at [648, 124] on div "Marketers this week discussed successful guerrilla marketing tactics, effective…" at bounding box center [738, 141] width 421 height 70
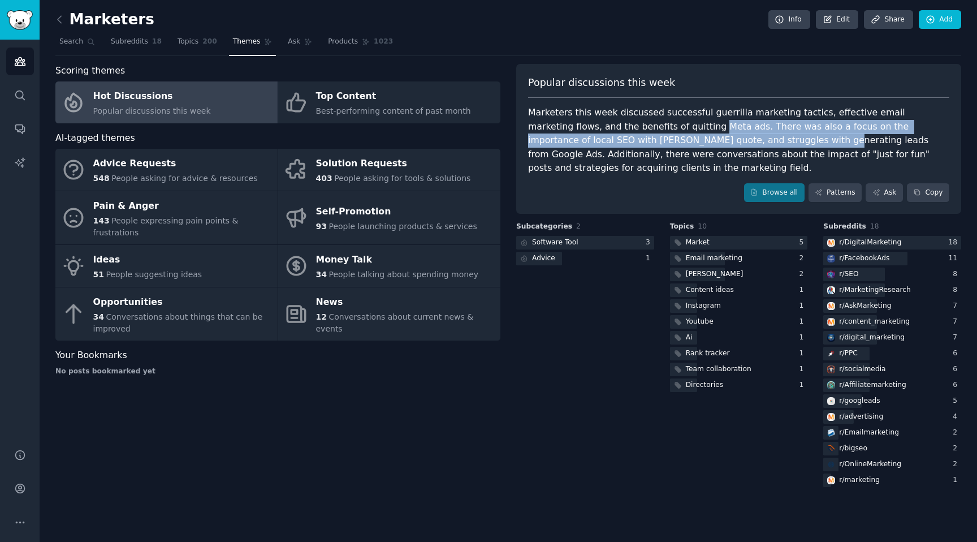
click at [648, 124] on div "Marketers this week discussed successful guerrilla marketing tactics, effective…" at bounding box center [738, 141] width 421 height 70
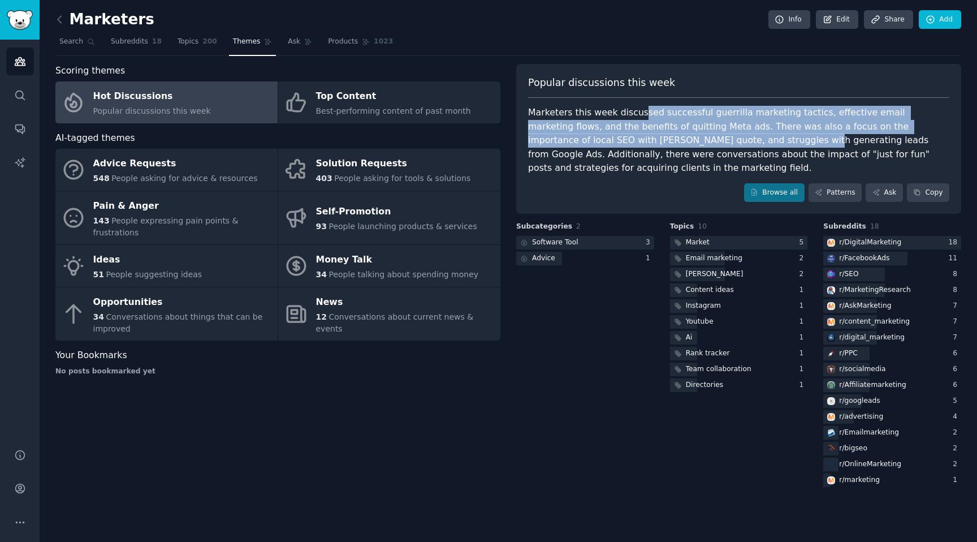
drag, startPoint x: 639, startPoint y: 111, endPoint x: 655, endPoint y: 135, distance: 28.5
click at [655, 135] on div "Marketers this week discussed successful guerrilla marketing tactics, effective…" at bounding box center [738, 141] width 421 height 70
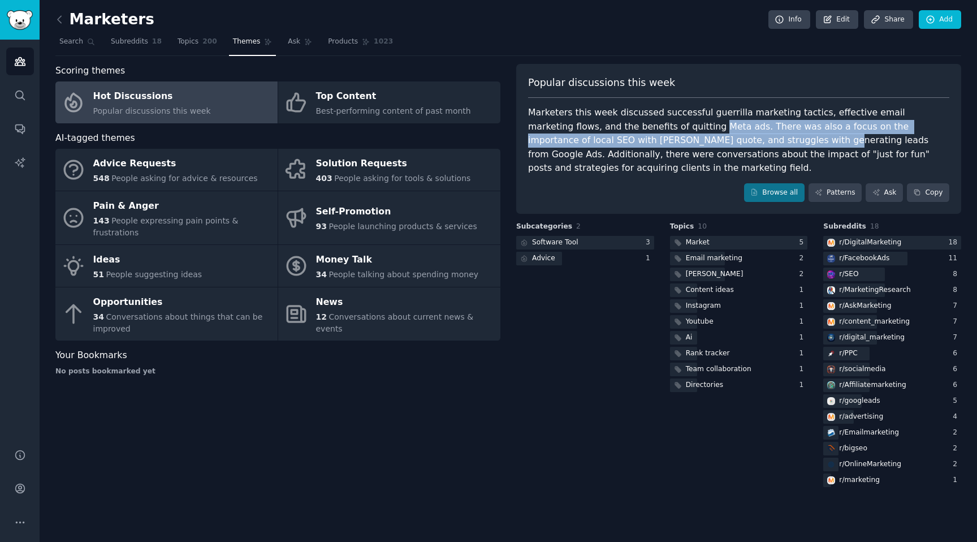
drag, startPoint x: 655, startPoint y: 135, endPoint x: 641, endPoint y: 119, distance: 21.6
click at [641, 119] on div "Marketers this week discussed successful guerrilla marketing tactics, effective…" at bounding box center [738, 141] width 421 height 70
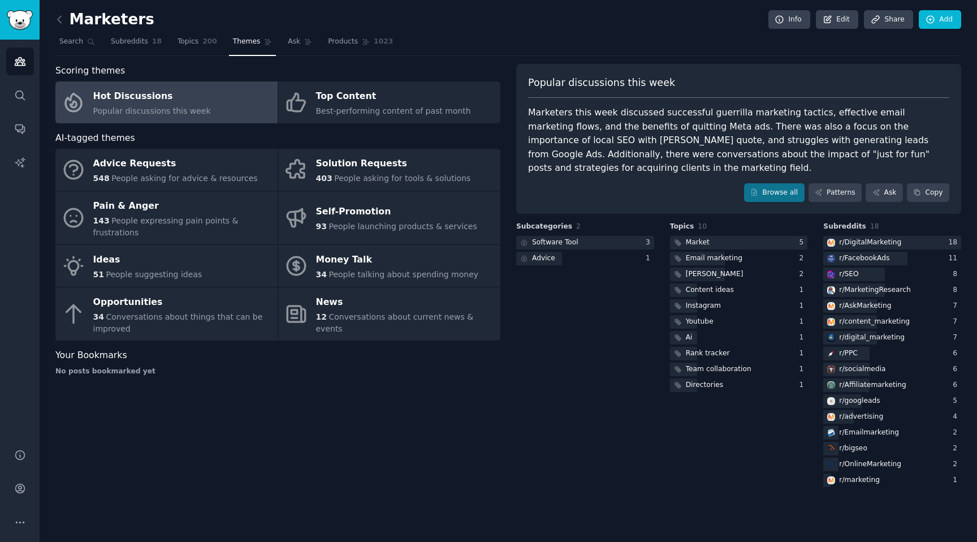
click at [641, 119] on div "Marketers this week discussed successful guerrilla marketing tactics, effective…" at bounding box center [738, 141] width 421 height 70
click at [135, 51] on link "Subreddits 18" at bounding box center [136, 44] width 59 height 23
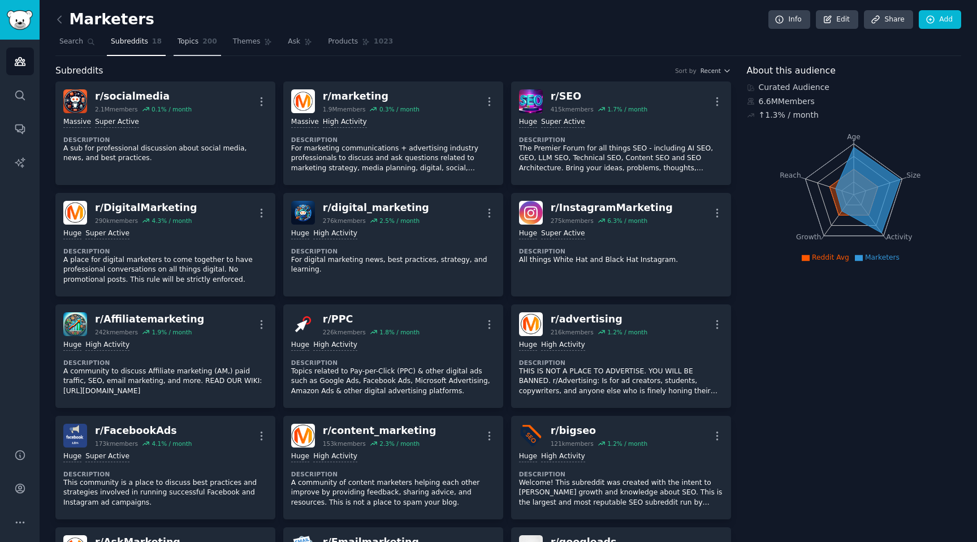
click at [178, 46] on link "Topics 200" at bounding box center [197, 44] width 47 height 23
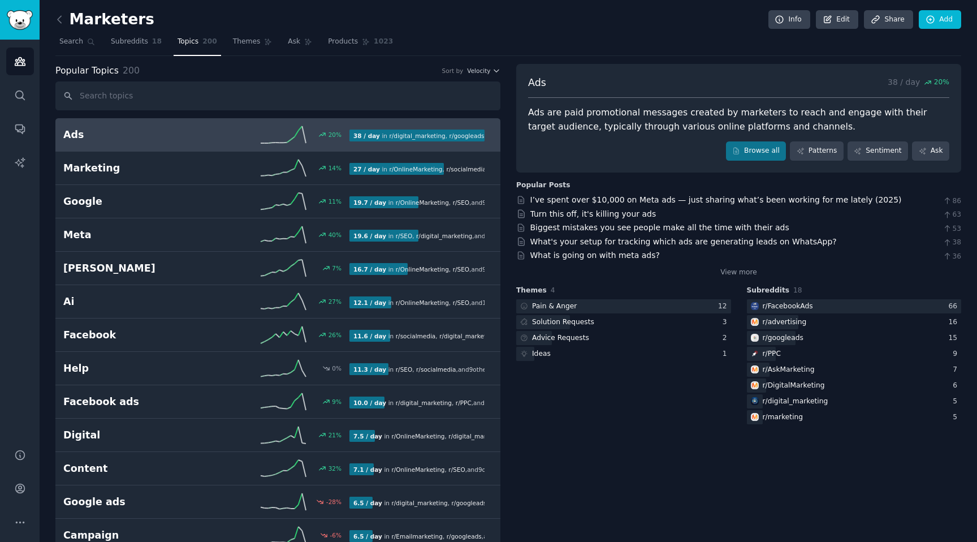
click at [478, 74] on span "Velocity" at bounding box center [478, 71] width 23 height 8
click at [464, 91] on div "Growth" at bounding box center [443, 93] width 105 height 20
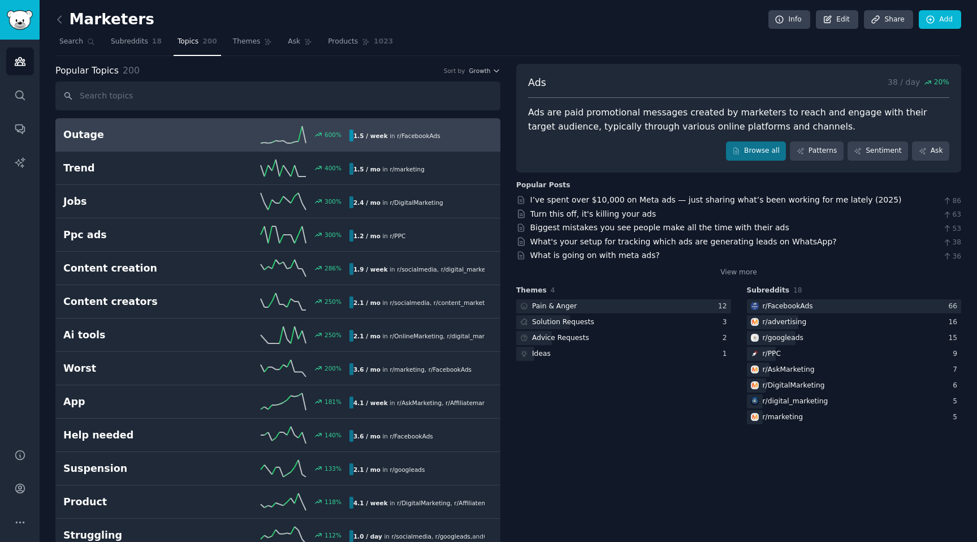
click at [444, 139] on div "1.5 / week in r/ FacebookAds" at bounding box center [416, 135] width 135 height 12
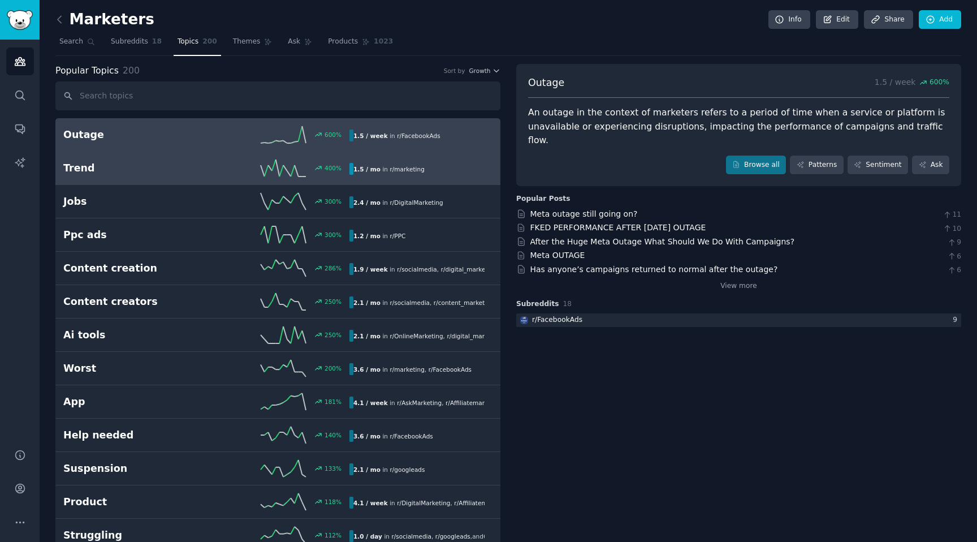
click at [193, 165] on h2 "Trend" at bounding box center [134, 168] width 143 height 14
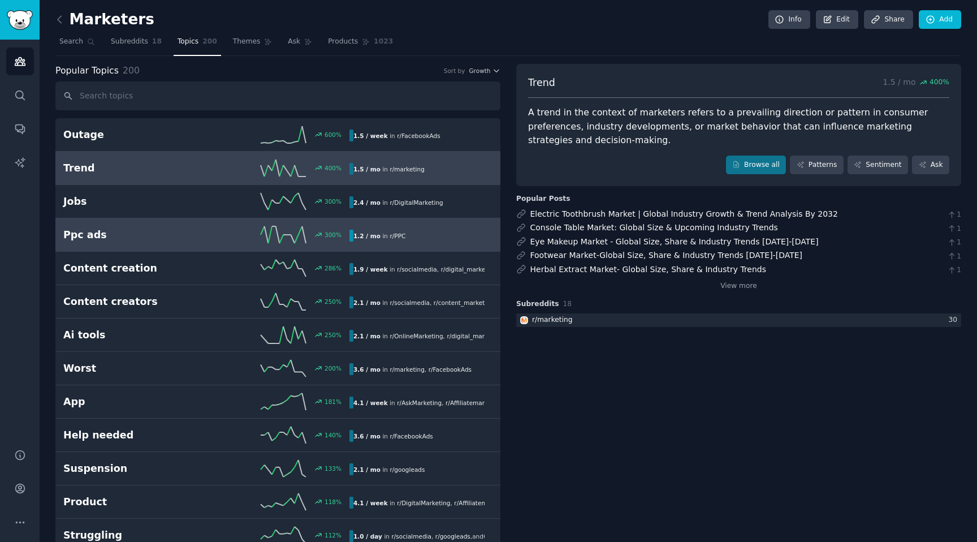
click at [189, 232] on h2 "Ppc ads" at bounding box center [134, 235] width 143 height 14
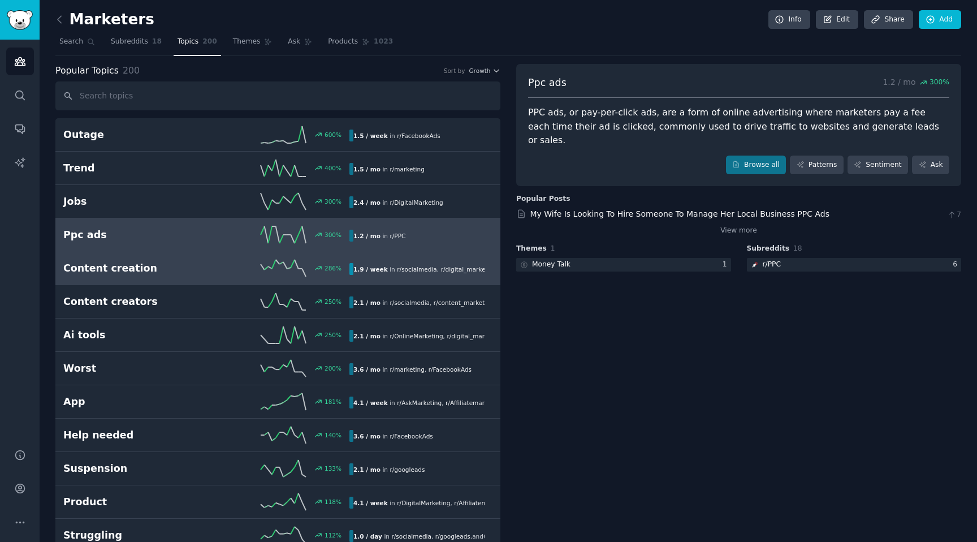
click at [180, 275] on div "Content creation 286 % 1.9 / week in r/ socialmedia , r/ digital_marketing , an…" at bounding box center [277, 267] width 429 height 17
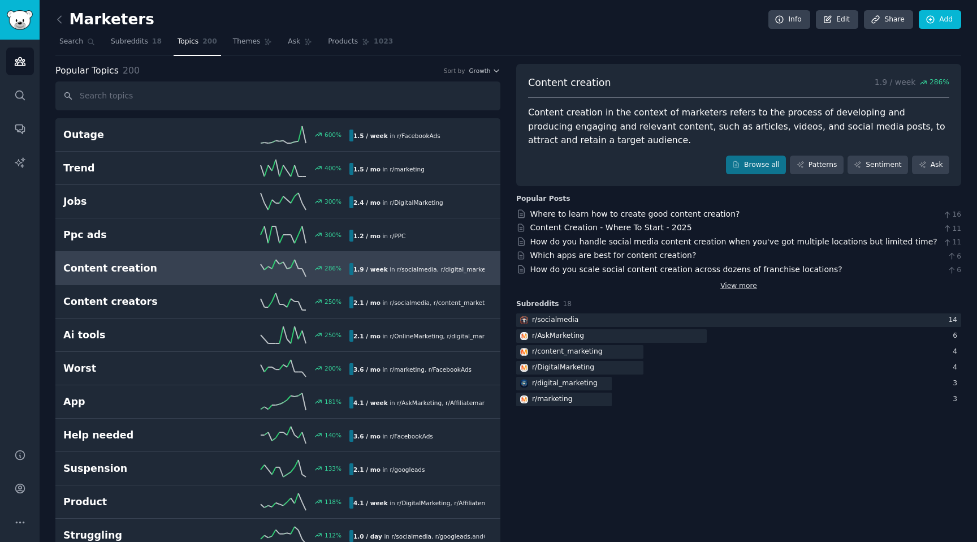
click at [728, 288] on link "View more" at bounding box center [738, 286] width 37 height 10
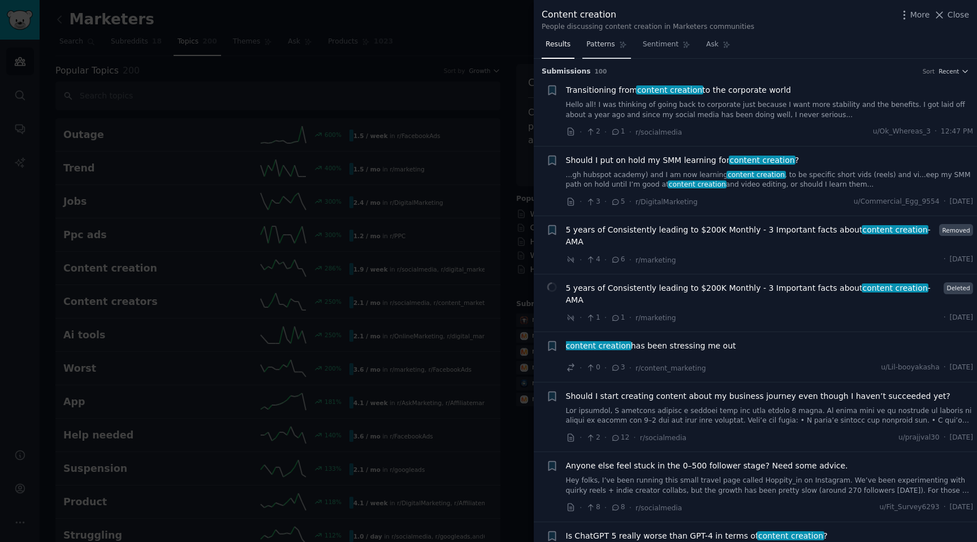
click at [603, 45] on span "Patterns" at bounding box center [600, 45] width 28 height 10
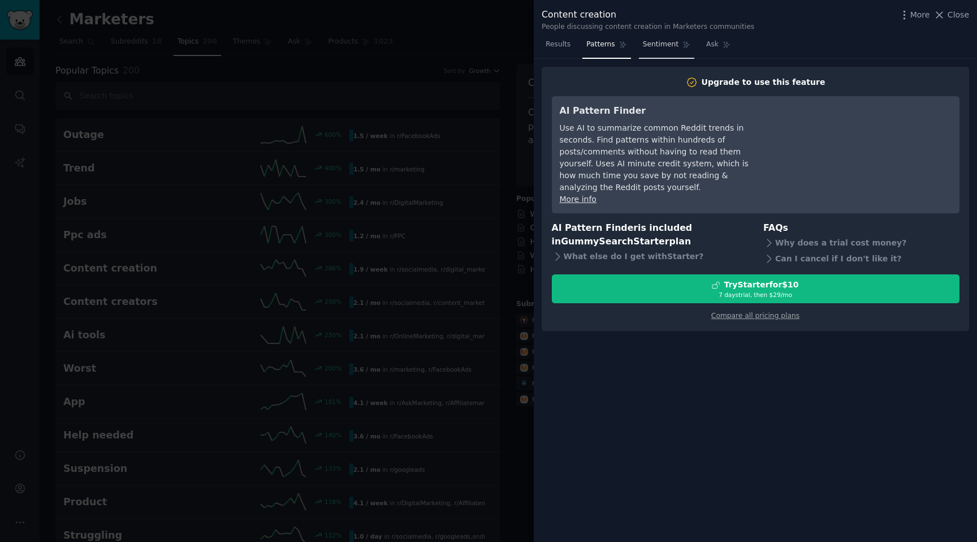
click at [643, 44] on span "Sentiment" at bounding box center [661, 45] width 36 height 10
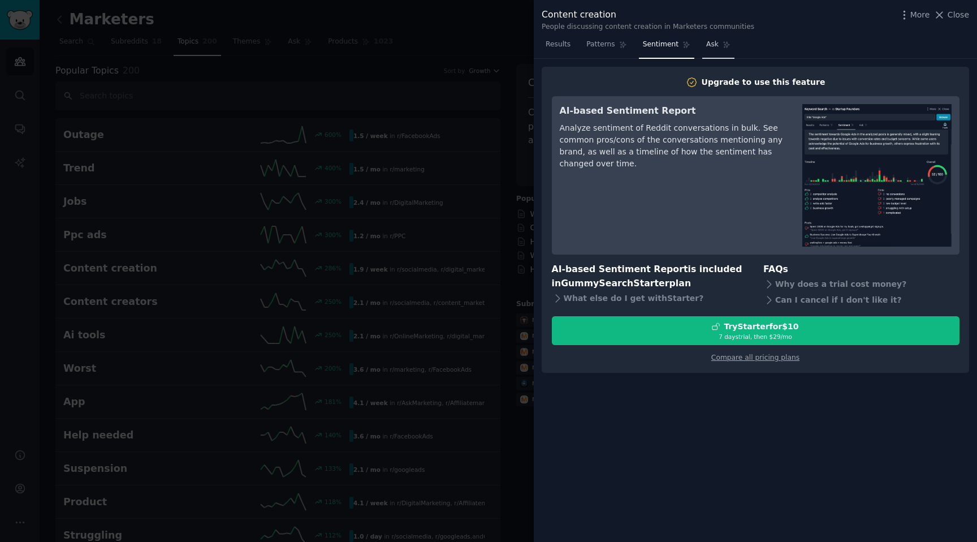
click at [707, 45] on span "Ask" at bounding box center [712, 45] width 12 height 10
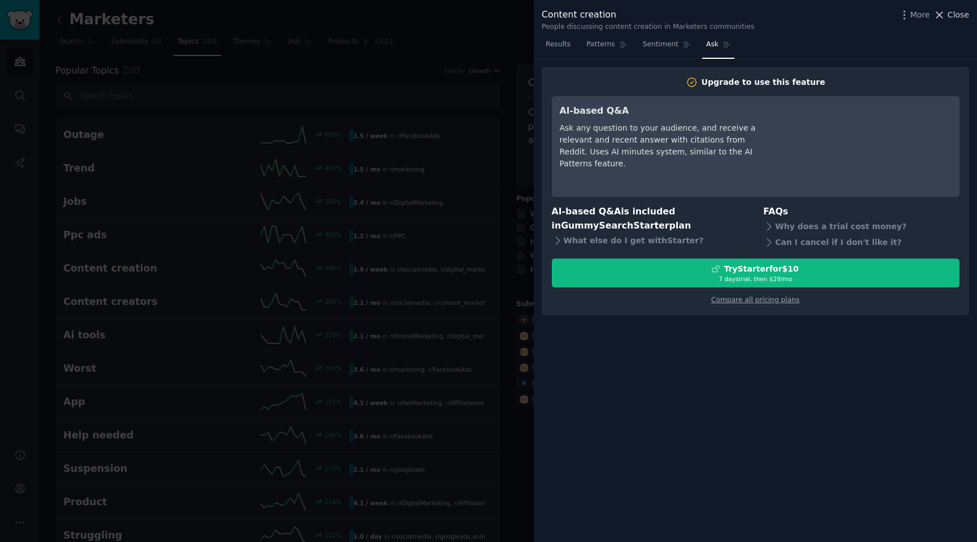
click at [950, 15] on span "Close" at bounding box center [957, 15] width 21 height 12
